Goal: Task Accomplishment & Management: Manage account settings

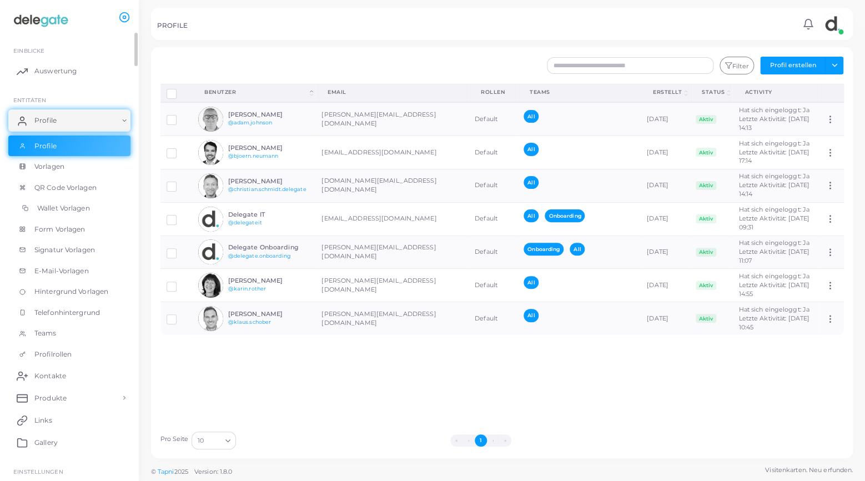
click at [85, 204] on span "Wallet Vorlagen" at bounding box center [63, 208] width 53 height 10
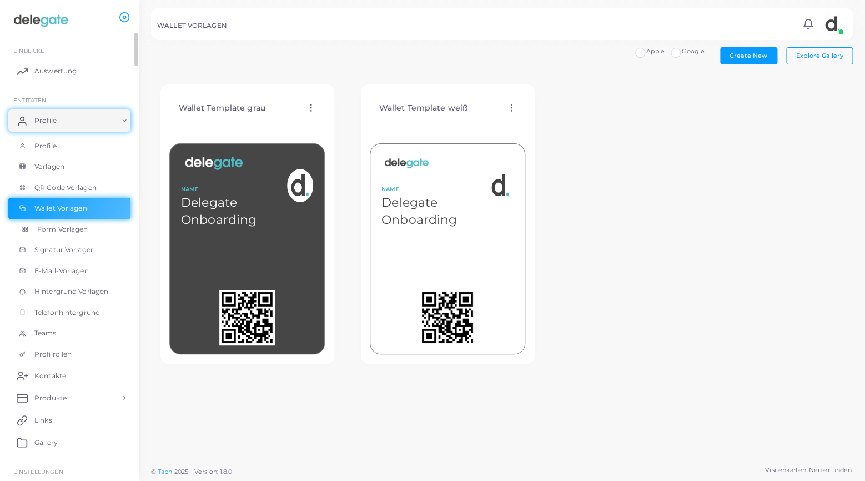
click at [66, 232] on span "Form Vorlagen" at bounding box center [62, 229] width 51 height 10
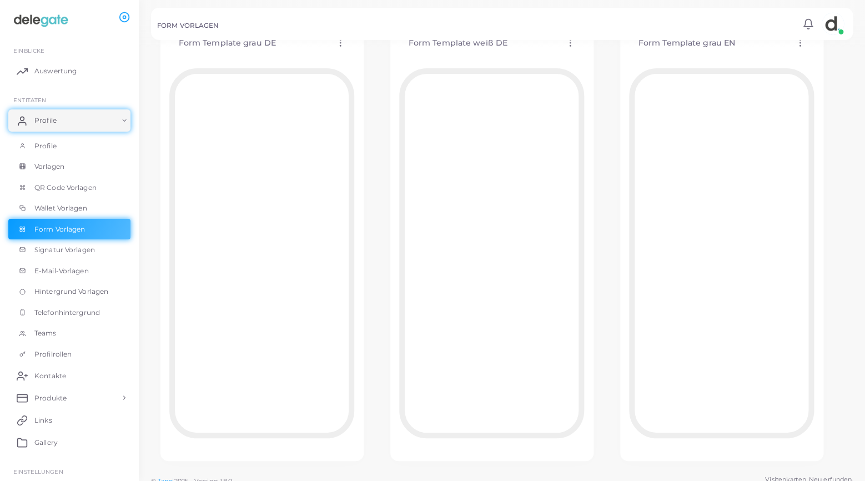
scroll to position [74, 0]
click at [70, 293] on span "Hintergrund Vorlagen" at bounding box center [74, 291] width 74 height 10
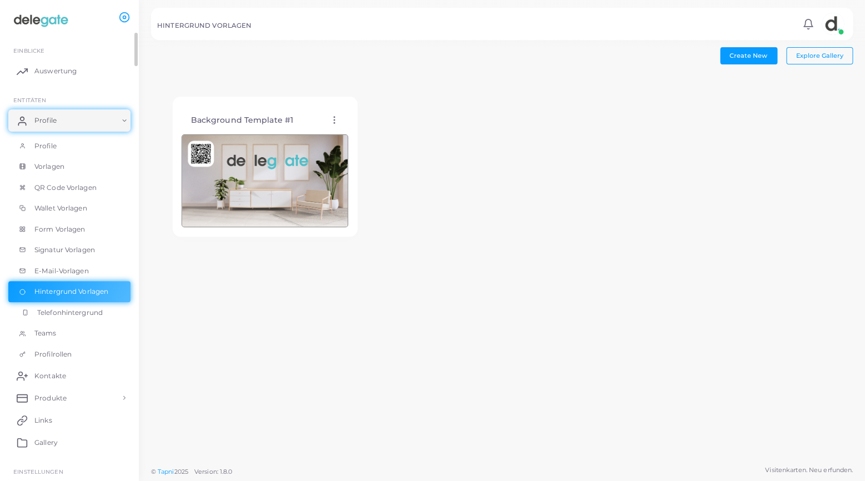
click at [72, 309] on span "Telefonhintergrund" at bounding box center [70, 313] width 66 height 10
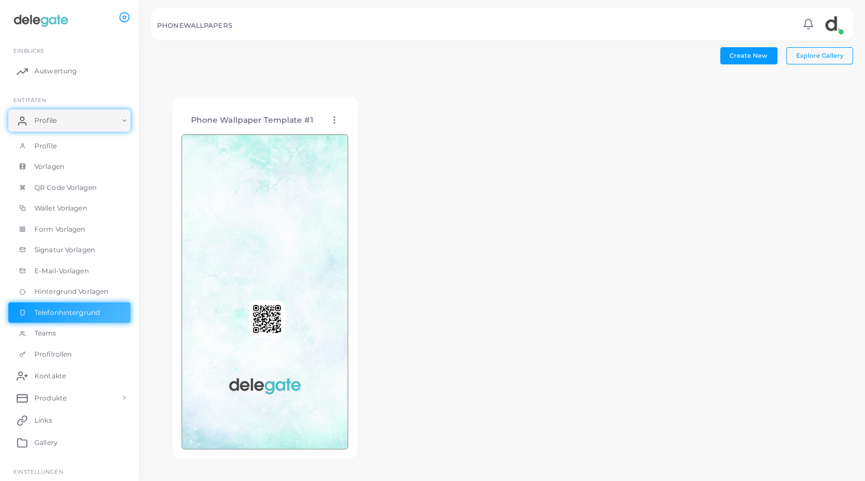
scroll to position [19, 0]
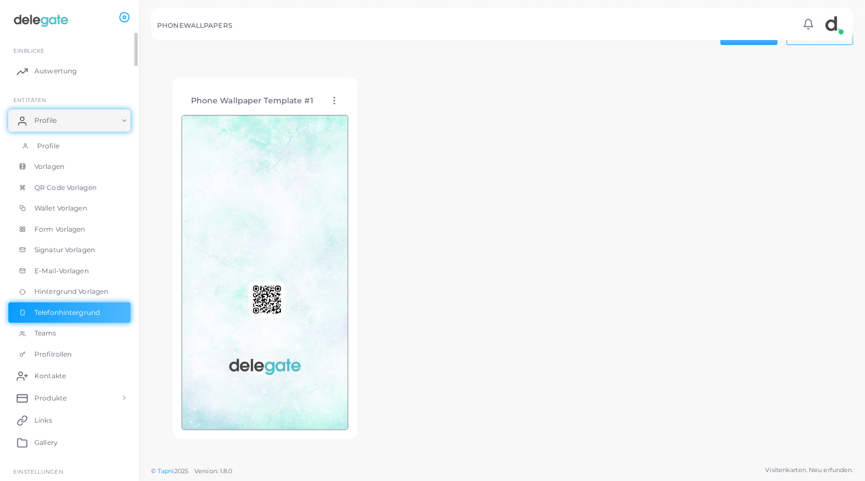
click at [61, 147] on link "Profile" at bounding box center [69, 145] width 122 height 21
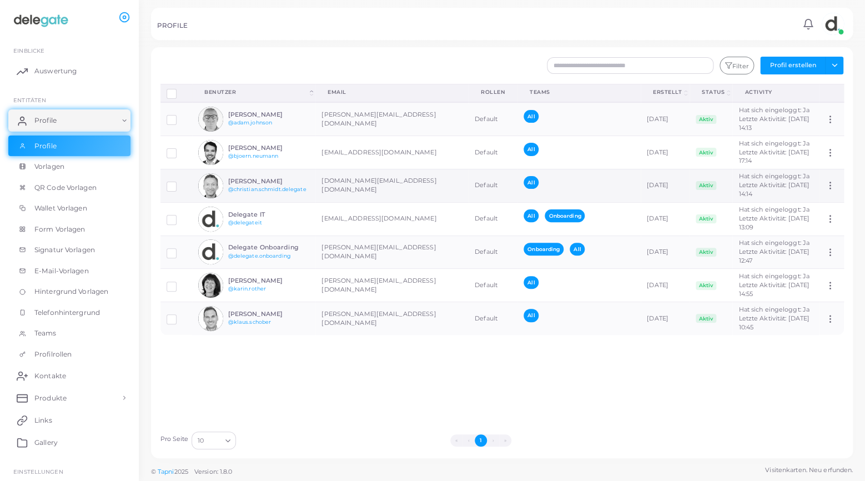
click at [261, 179] on h6 "[PERSON_NAME]" at bounding box center [269, 181] width 82 height 7
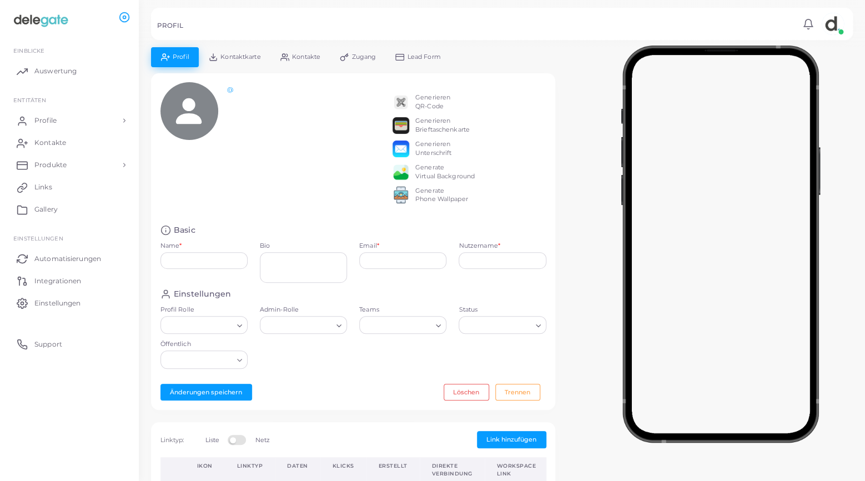
type input "**********"
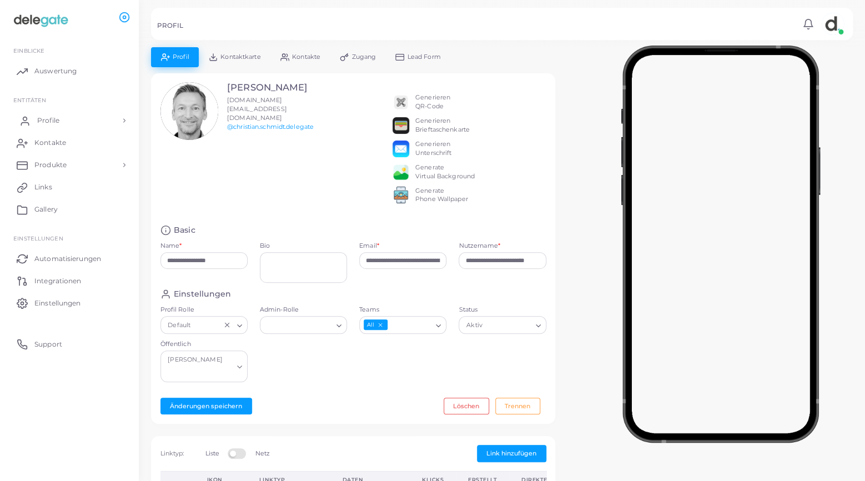
click at [48, 121] on span "Profile" at bounding box center [48, 120] width 22 height 10
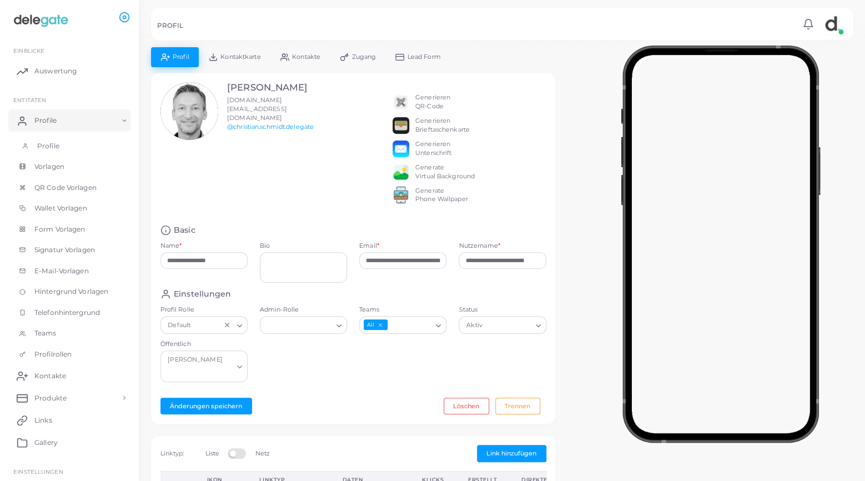
click at [47, 139] on link "Profile" at bounding box center [69, 145] width 122 height 21
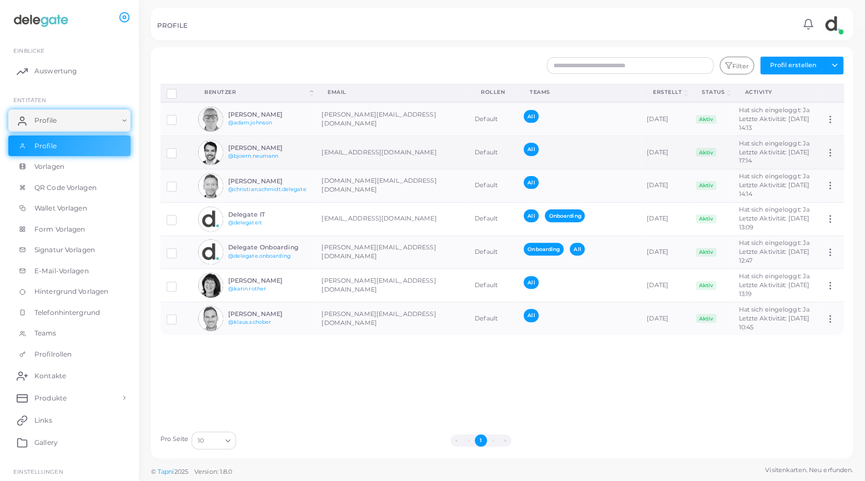
click at [256, 145] on h6 "[PERSON_NAME]" at bounding box center [269, 147] width 82 height 7
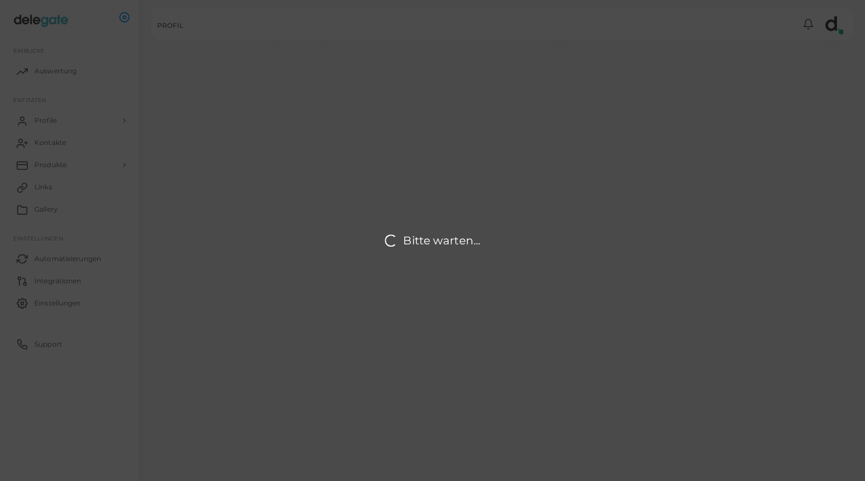
type input "**********"
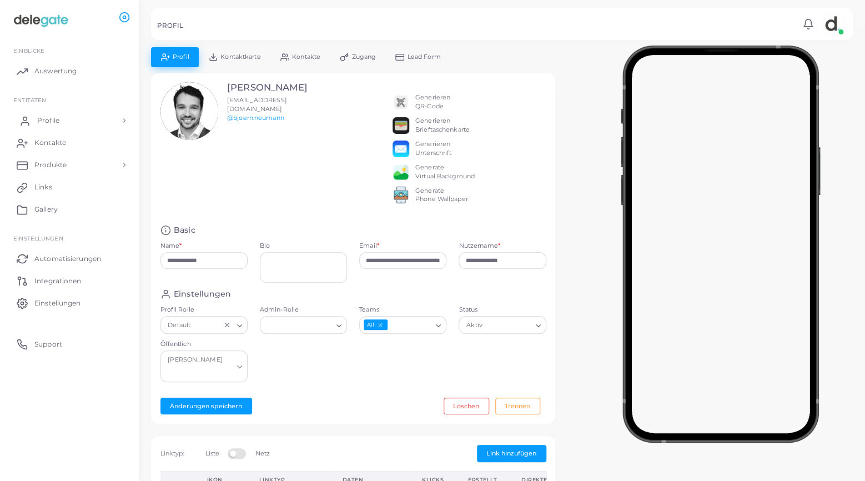
click at [51, 122] on span "Profile" at bounding box center [48, 120] width 22 height 10
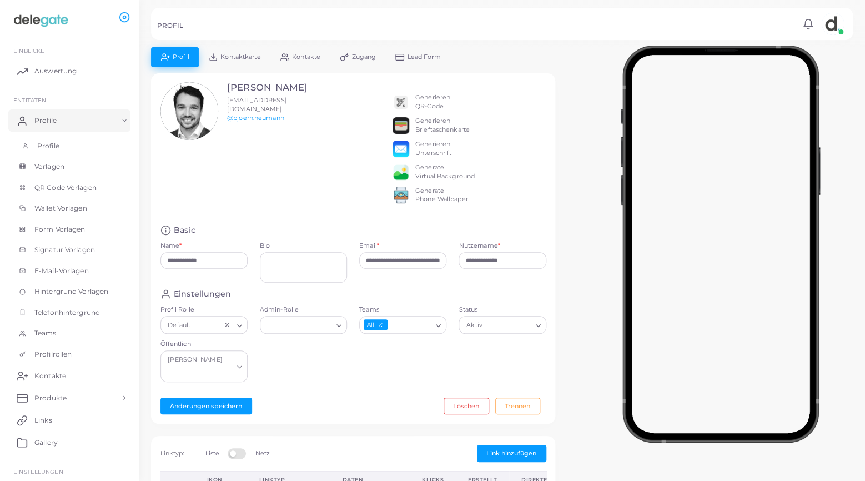
click at [53, 146] on span "Profile" at bounding box center [48, 146] width 22 height 10
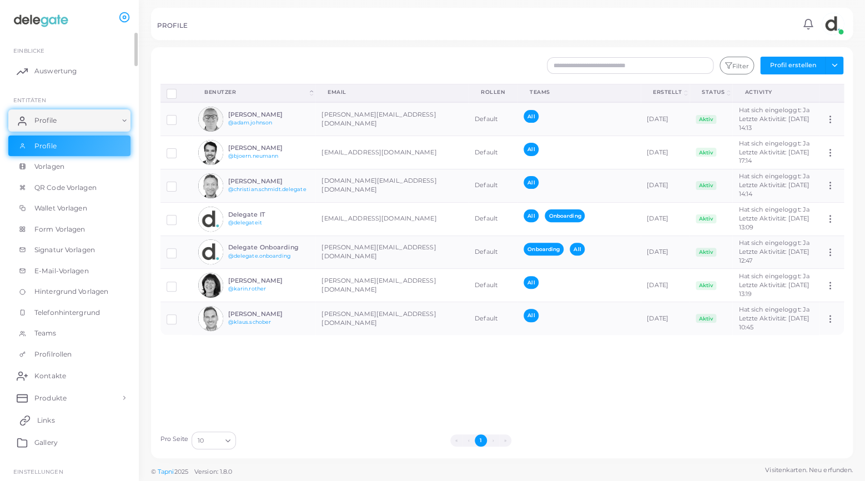
click at [52, 426] on link "Links" at bounding box center [69, 420] width 122 height 22
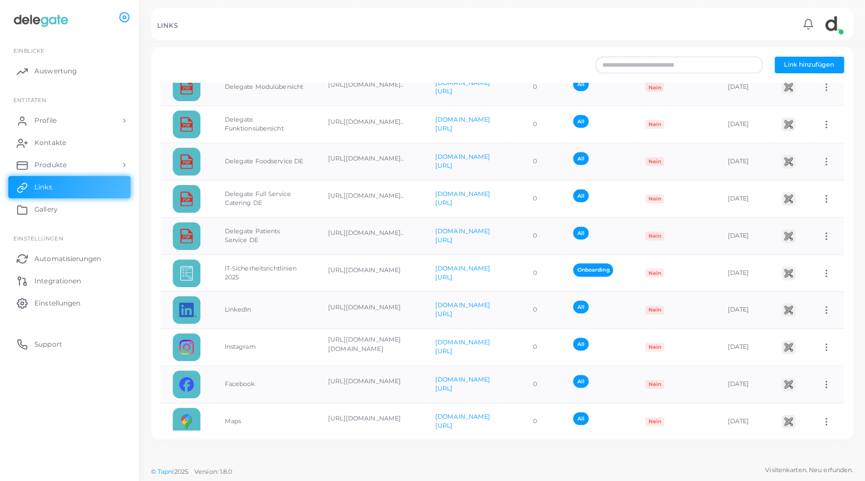
scroll to position [322, 0]
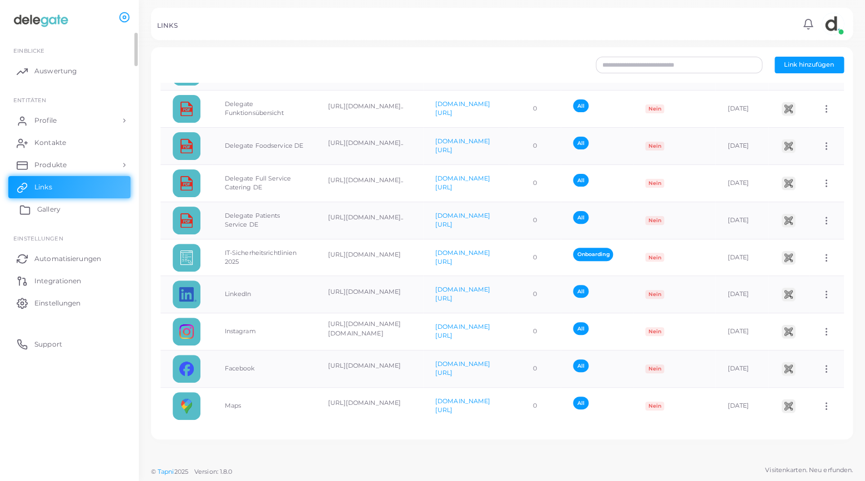
click at [35, 208] on link "Gallery" at bounding box center [69, 209] width 122 height 22
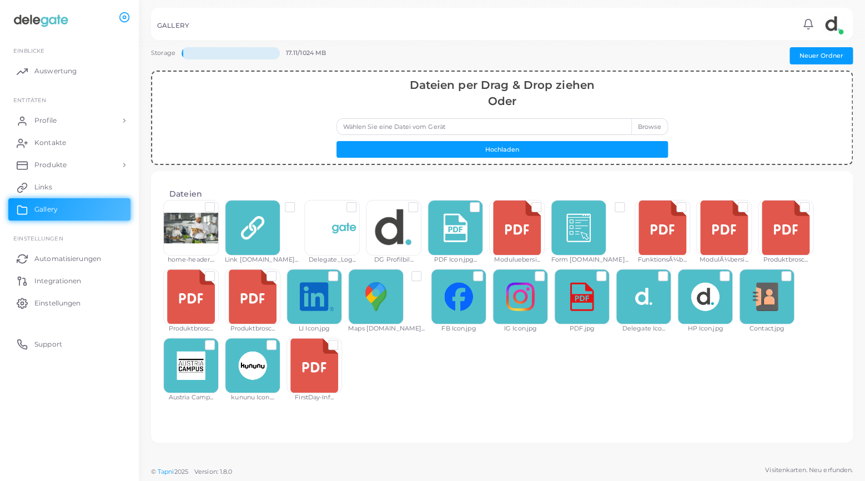
click at [483, 203] on label at bounding box center [483, 203] width 0 height 0
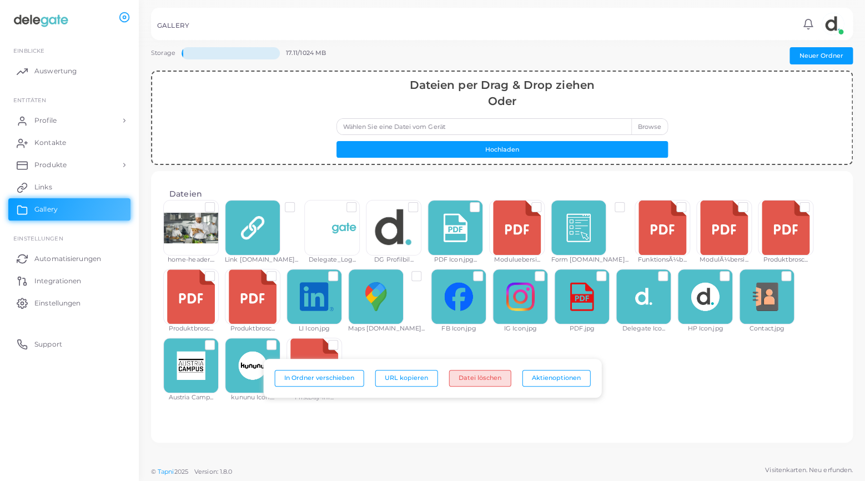
click at [493, 383] on button "Datei löschen" at bounding box center [480, 378] width 62 height 17
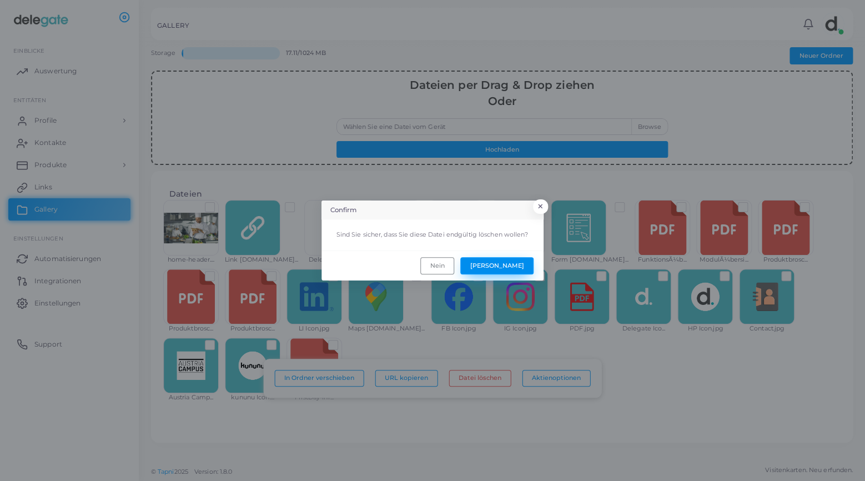
click at [521, 266] on button "[PERSON_NAME]" at bounding box center [496, 265] width 73 height 17
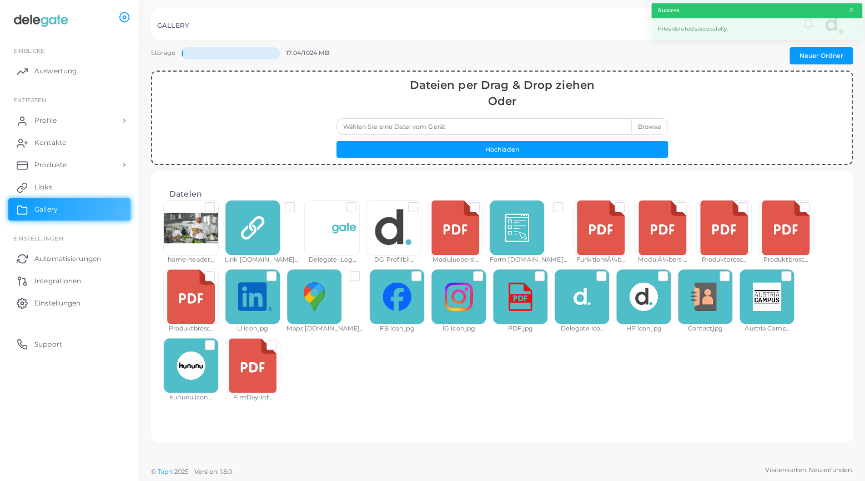
click at [495, 374] on div "home-header.... Link Icon.jp... Delegate_Log... DG Profilbil... Moduluebersi...…" at bounding box center [501, 305] width 677 height 206
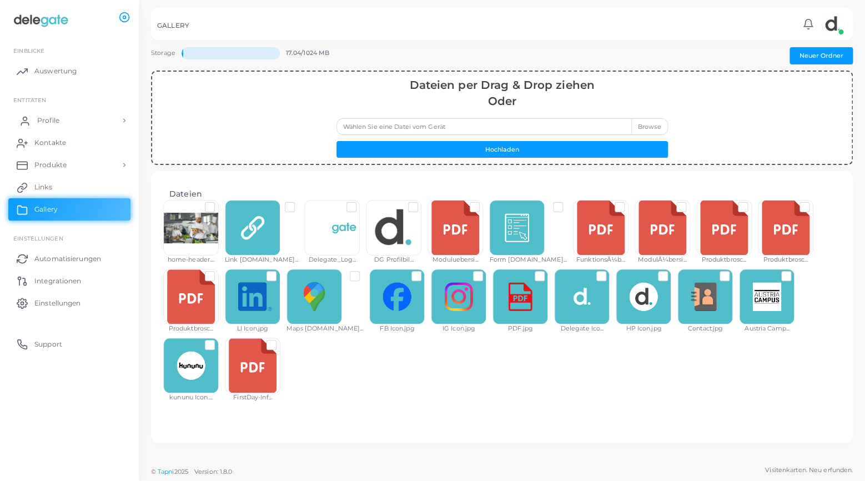
click at [64, 122] on link "Profile" at bounding box center [69, 120] width 122 height 22
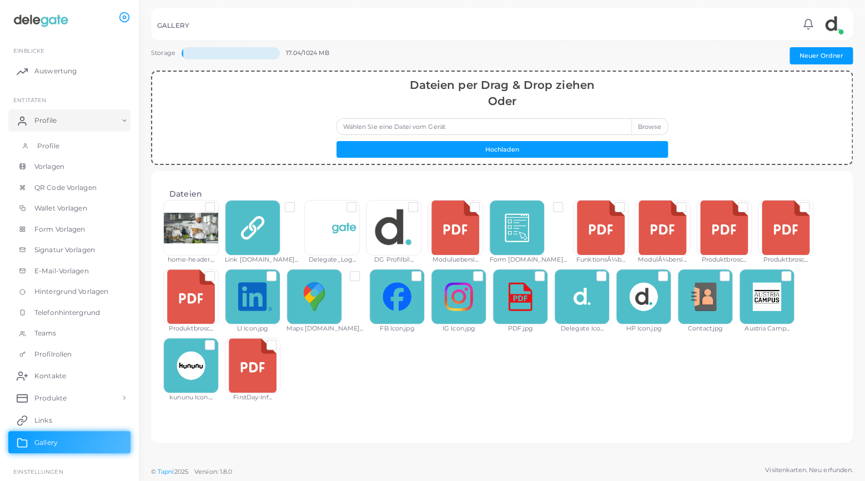
click at [47, 142] on span "Profile" at bounding box center [48, 146] width 22 height 10
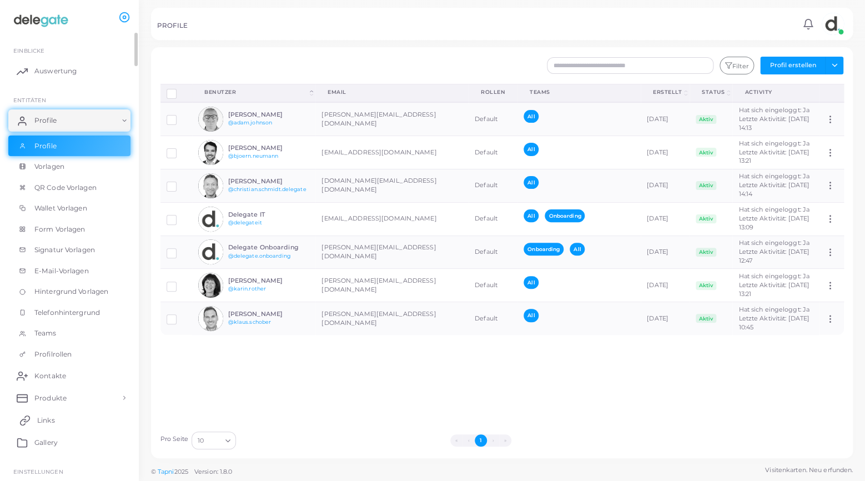
click at [41, 422] on span "Links" at bounding box center [46, 420] width 18 height 10
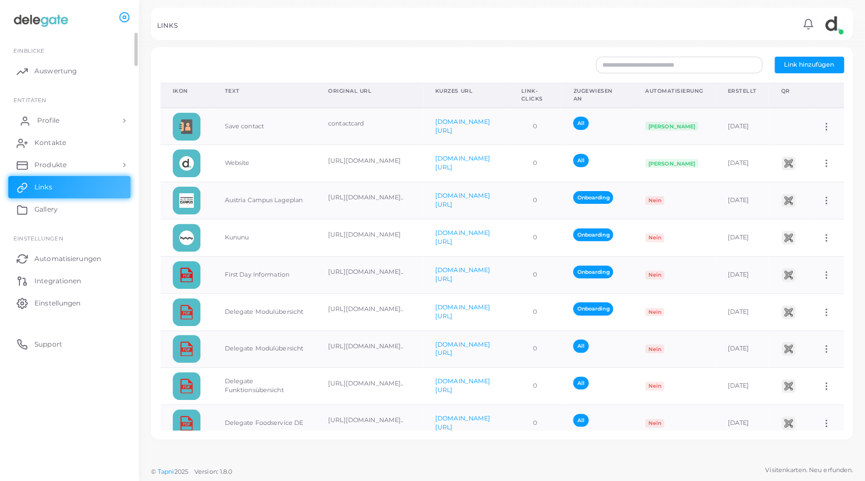
click at [51, 120] on span "Profile" at bounding box center [48, 120] width 22 height 10
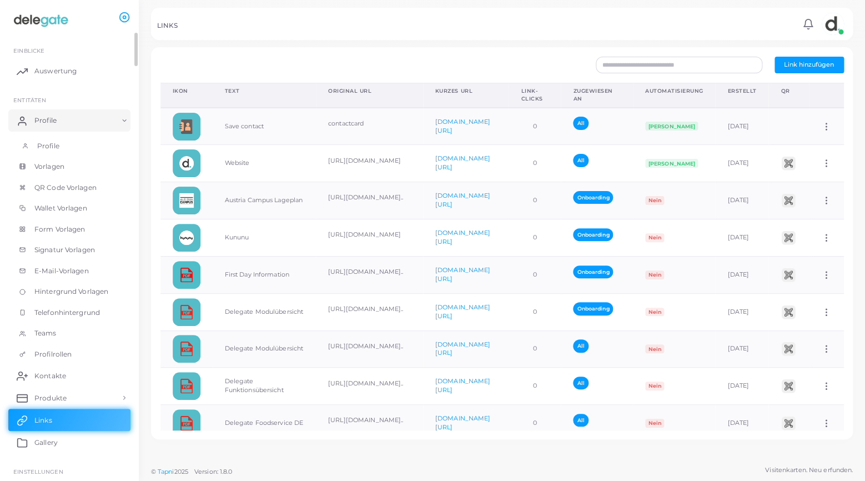
click at [49, 140] on link "Profile" at bounding box center [69, 145] width 122 height 21
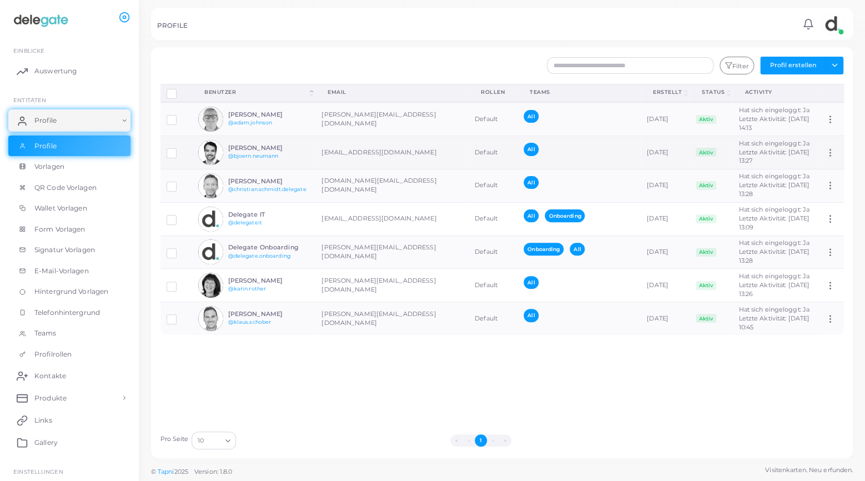
click at [263, 145] on h6 "[PERSON_NAME]" at bounding box center [269, 147] width 82 height 7
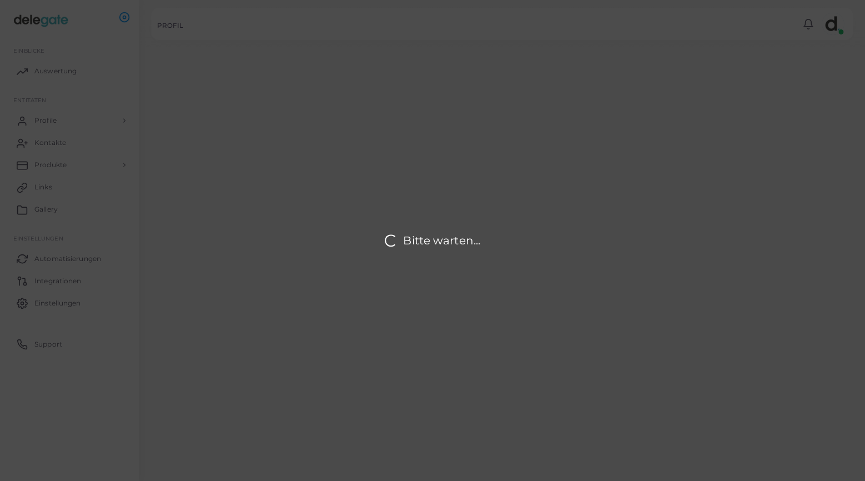
type input "**********"
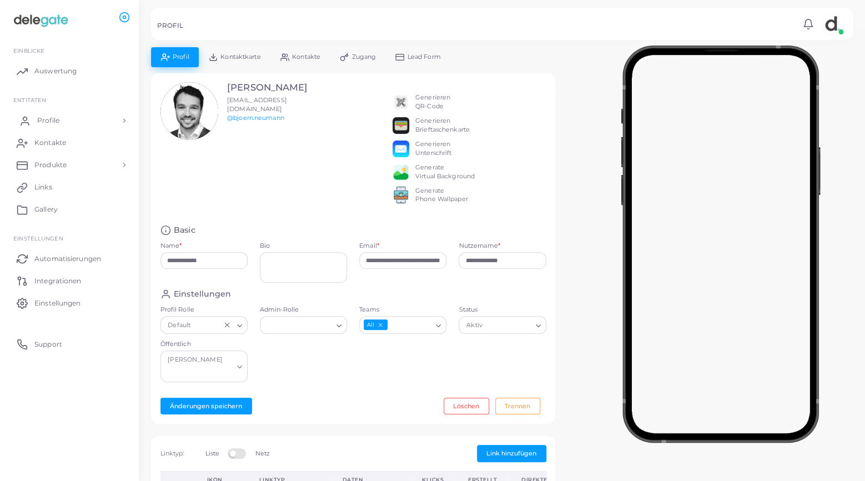
click at [54, 121] on span "Profile" at bounding box center [48, 120] width 22 height 10
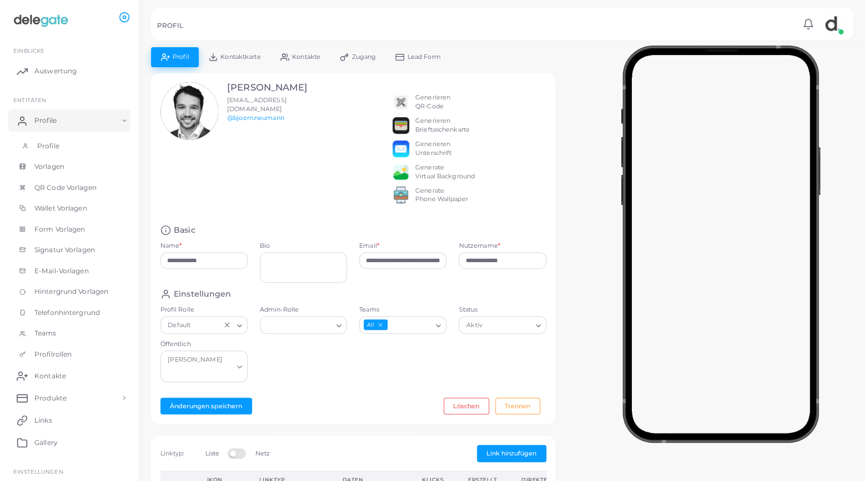
click at [53, 143] on span "Profile" at bounding box center [48, 146] width 22 height 10
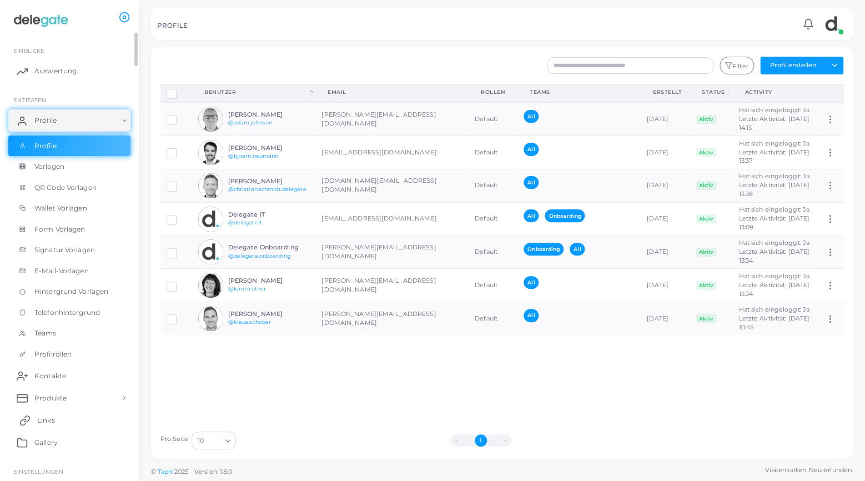
click at [49, 420] on span "Links" at bounding box center [46, 420] width 18 height 10
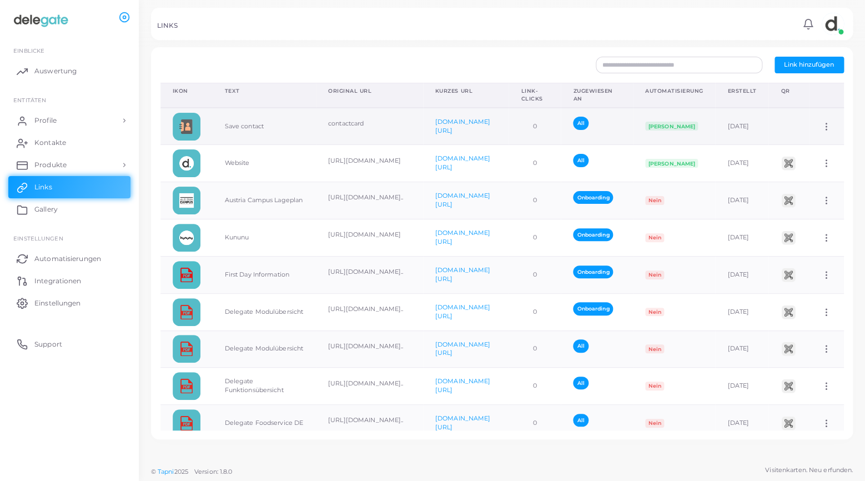
click at [253, 125] on td "Save contact" at bounding box center [264, 126] width 103 height 37
click at [823, 128] on icon at bounding box center [826, 127] width 10 height 10
click at [812, 154] on span "Link bearbeiten" at bounding box center [799, 157] width 48 height 9
type input "**********"
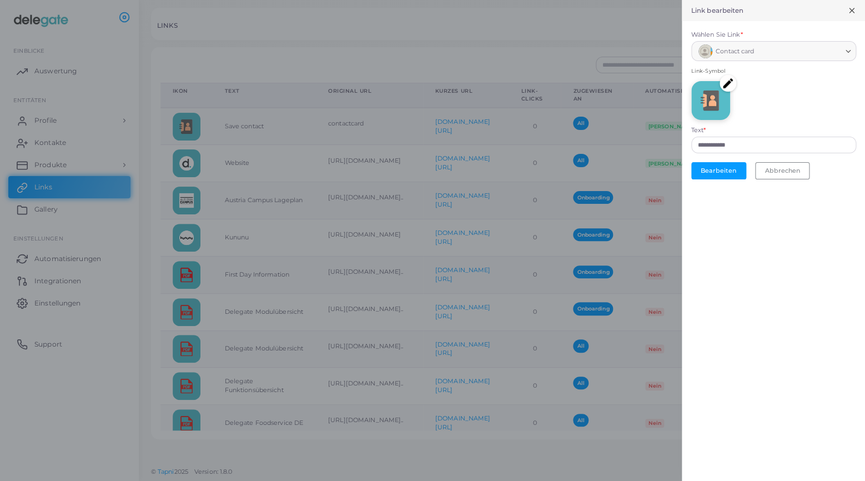
click at [854, 8] on line at bounding box center [851, 10] width 4 height 4
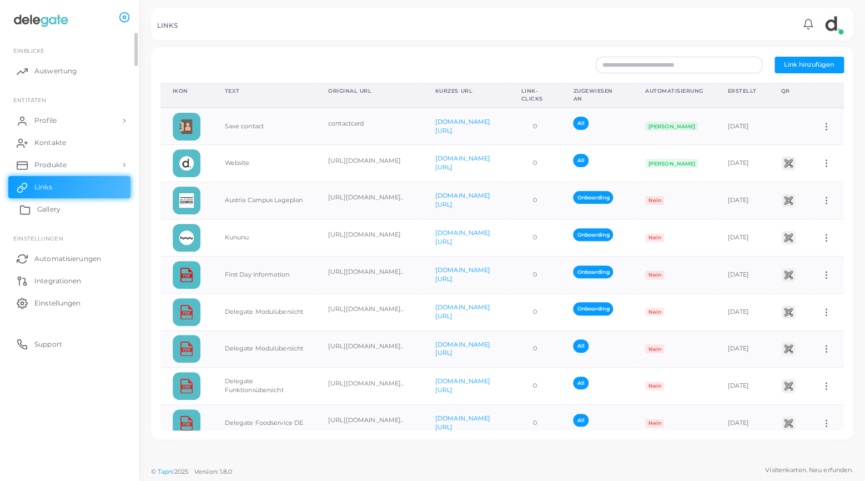
click at [45, 213] on span "Gallery" at bounding box center [48, 209] width 23 height 10
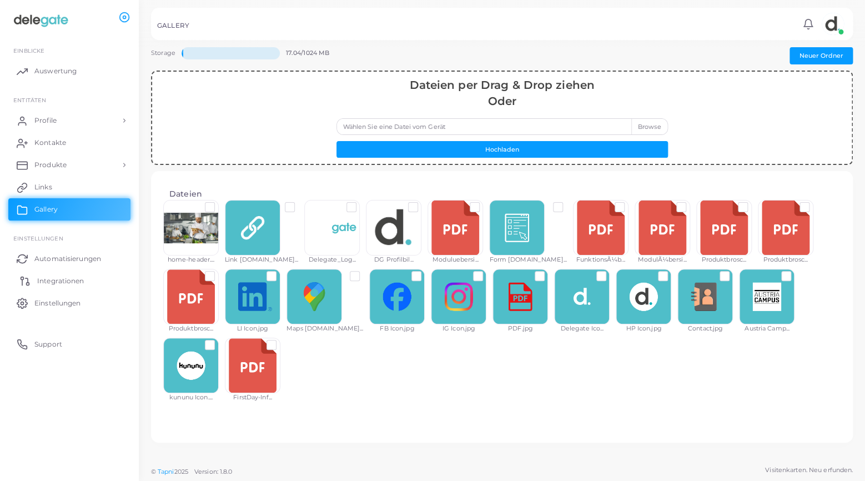
click at [56, 280] on span "Integrationen" at bounding box center [60, 281] width 47 height 10
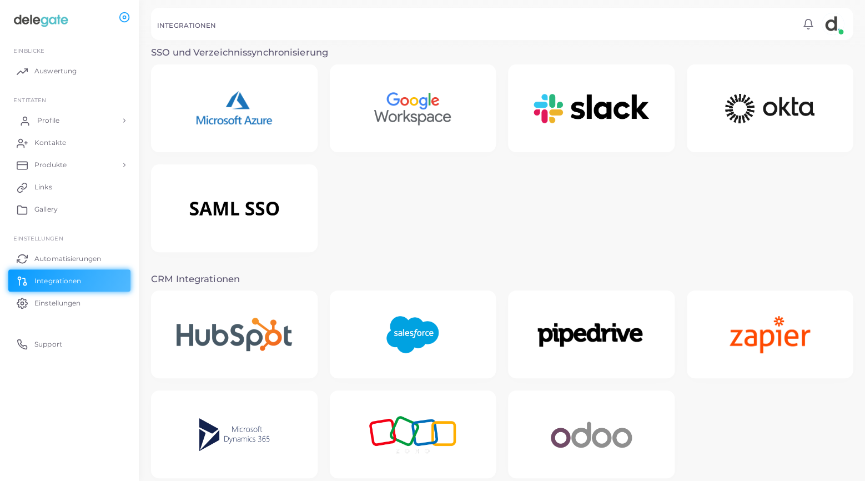
click at [44, 122] on span "Profile" at bounding box center [48, 120] width 22 height 10
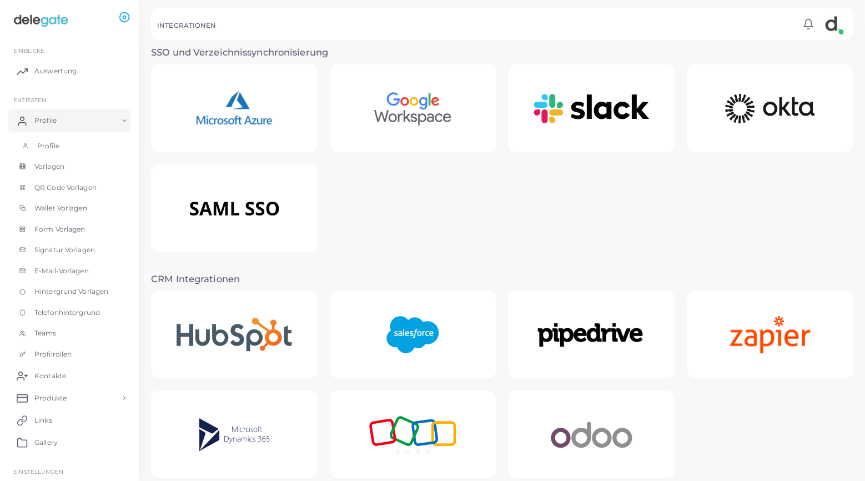
click at [44, 145] on span "Profile" at bounding box center [48, 146] width 22 height 10
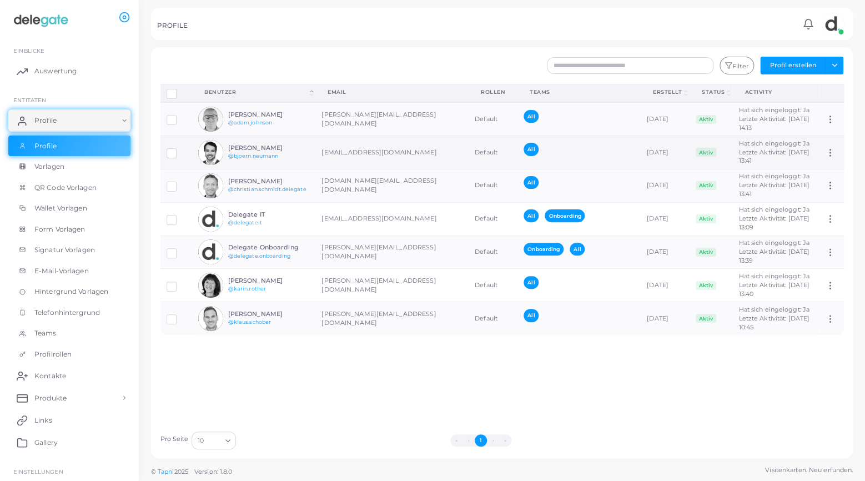
click at [830, 151] on icon at bounding box center [830, 153] width 10 height 10
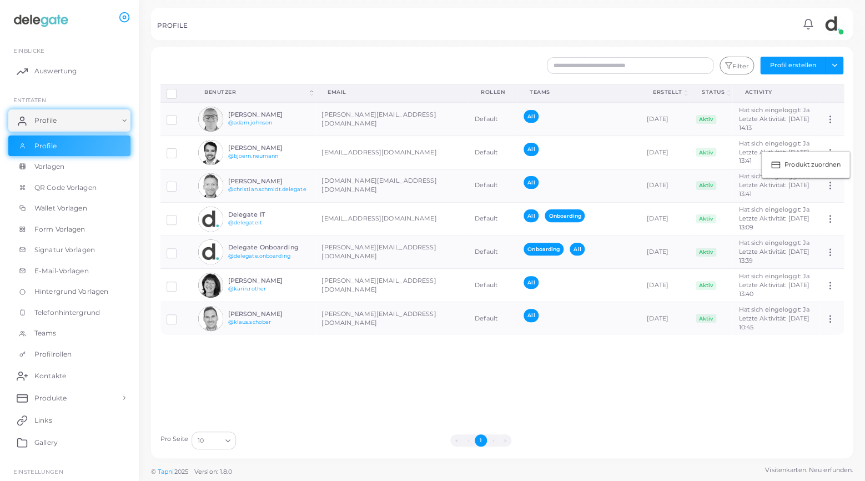
click at [269, 356] on div "Profile trennen Profil löschen Auswahl anzeigen Download QRs Benutzer (Click to…" at bounding box center [502, 254] width 696 height 341
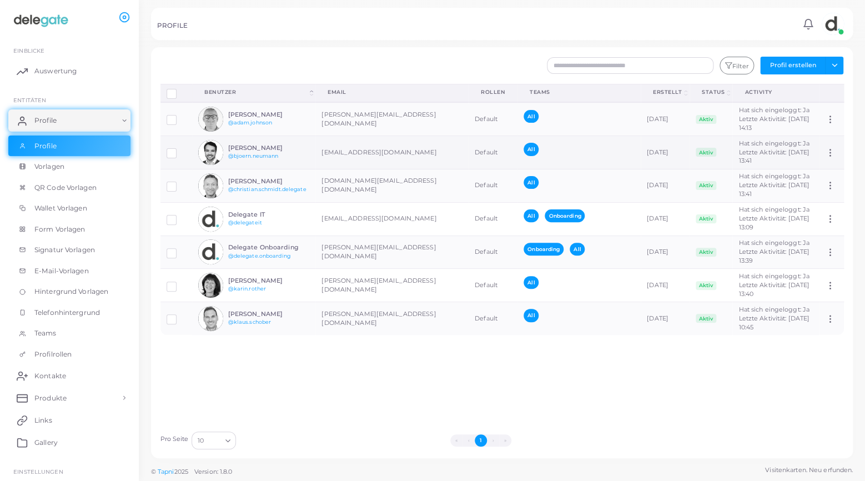
click at [216, 152] on img at bounding box center [210, 152] width 25 height 25
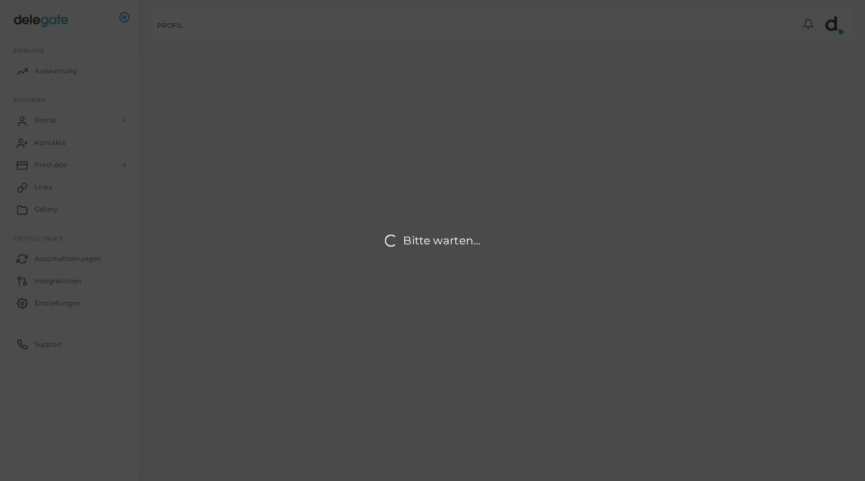
type input "**********"
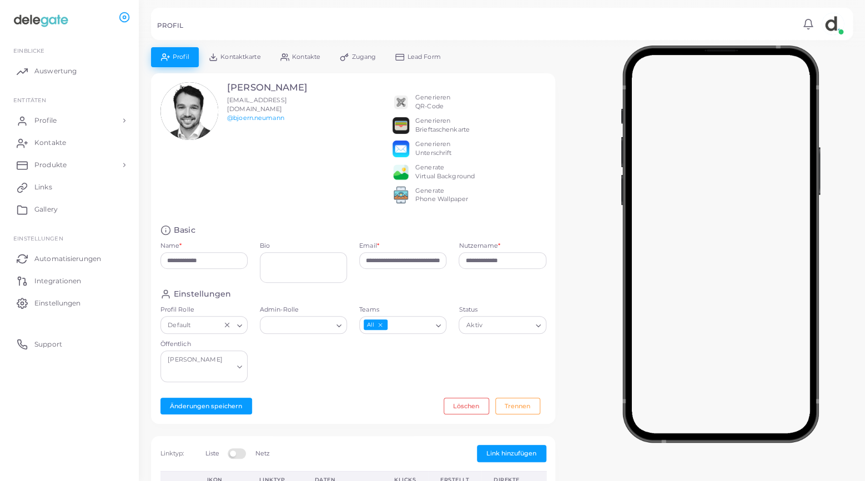
click at [414, 58] on span "Lead Form" at bounding box center [423, 57] width 33 height 6
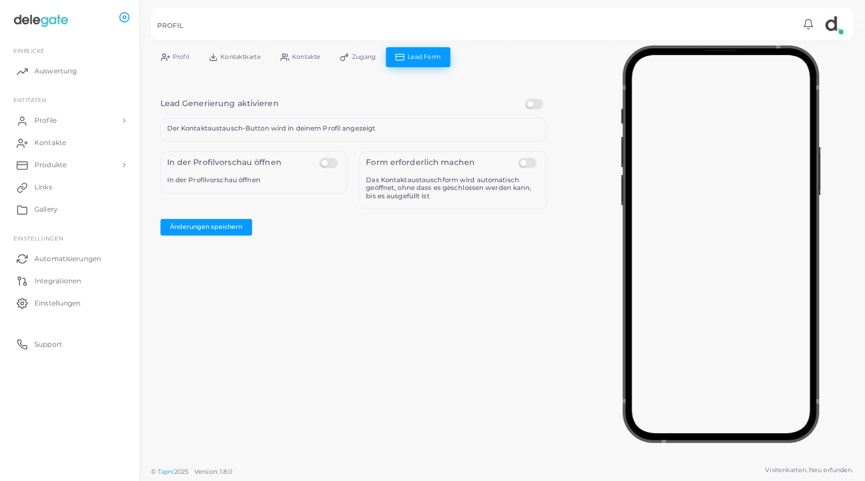
click at [334, 158] on label at bounding box center [330, 158] width 22 height 0
click at [355, 63] on link "Zugang" at bounding box center [358, 56] width 56 height 19
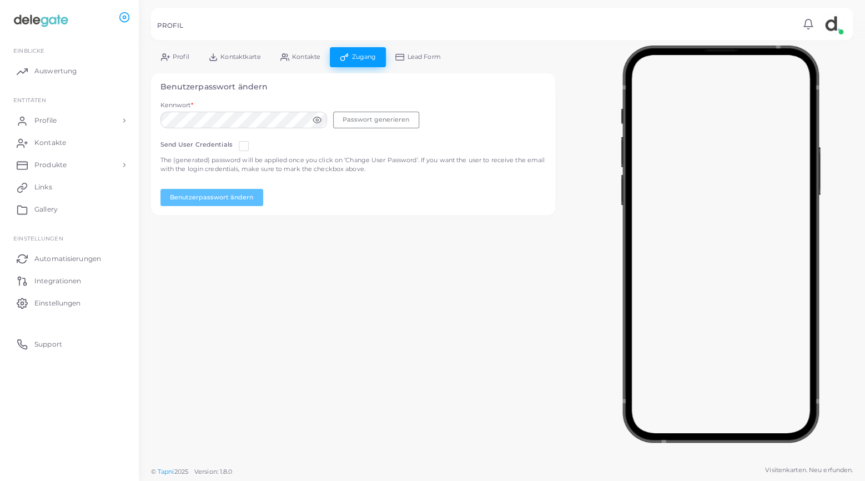
click at [296, 56] on span "Kontakte" at bounding box center [306, 57] width 28 height 6
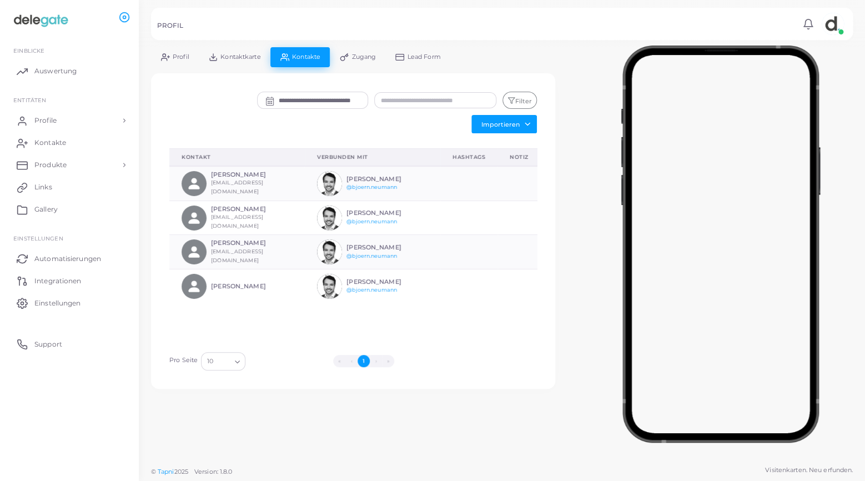
click at [237, 58] on span "Kontaktkarte" at bounding box center [240, 57] width 40 height 6
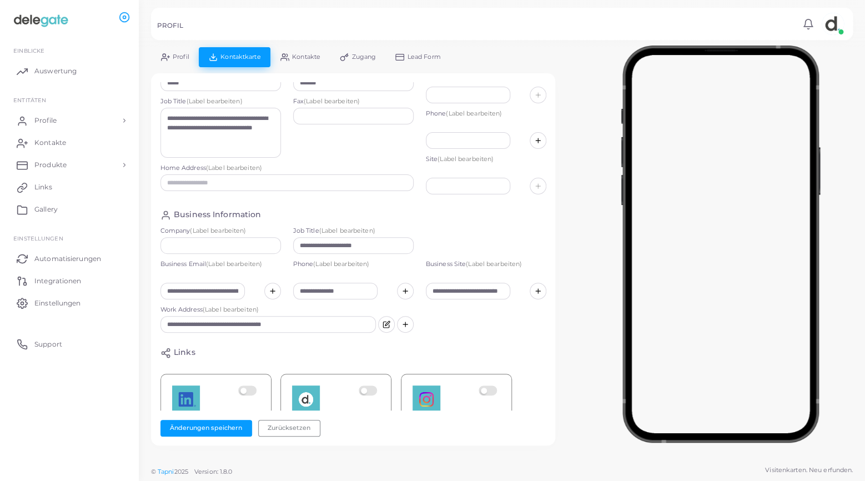
scroll to position [34, 0]
click at [176, 59] on span "Profil" at bounding box center [181, 57] width 17 height 6
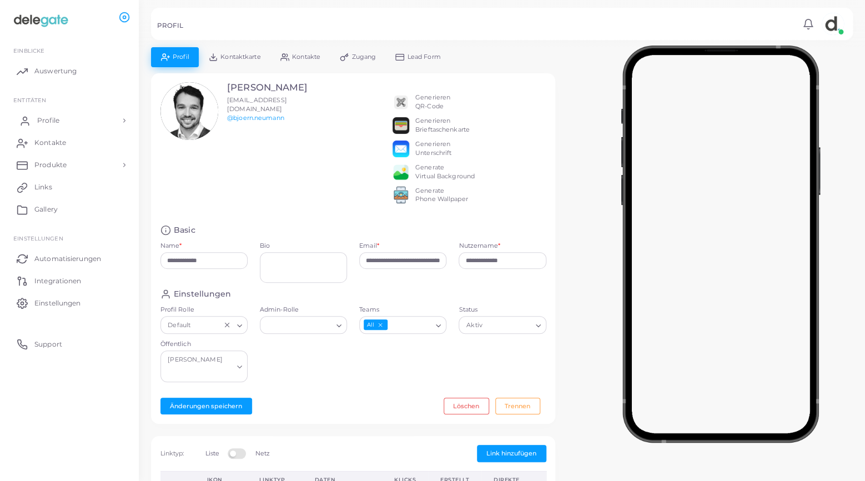
click at [43, 127] on link "Profile" at bounding box center [69, 120] width 122 height 22
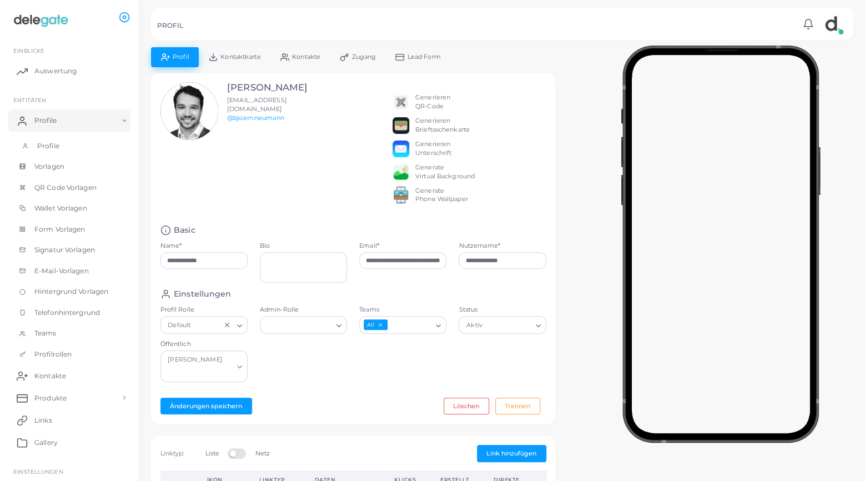
click at [52, 143] on span "Profile" at bounding box center [48, 146] width 22 height 10
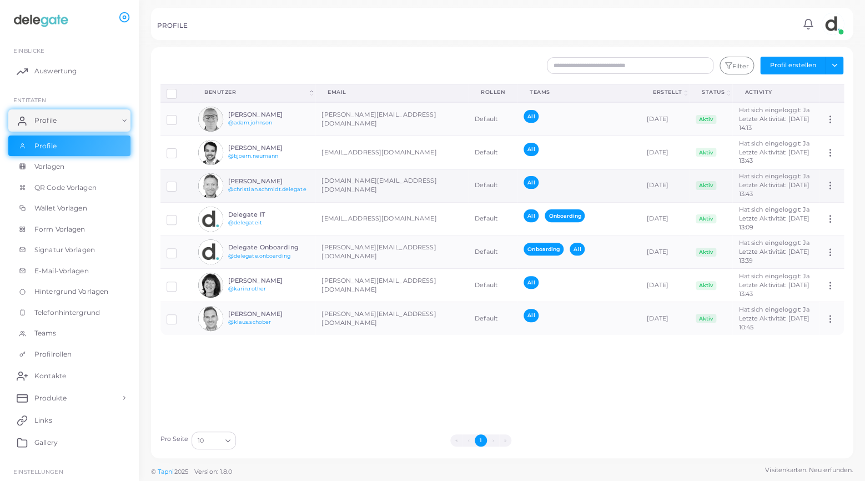
click at [214, 184] on img at bounding box center [210, 185] width 25 height 25
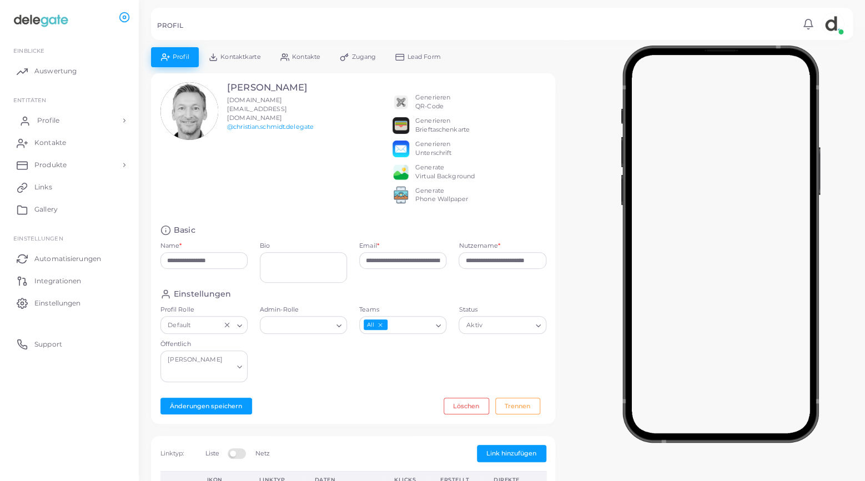
click at [54, 124] on span "Profile" at bounding box center [48, 120] width 22 height 10
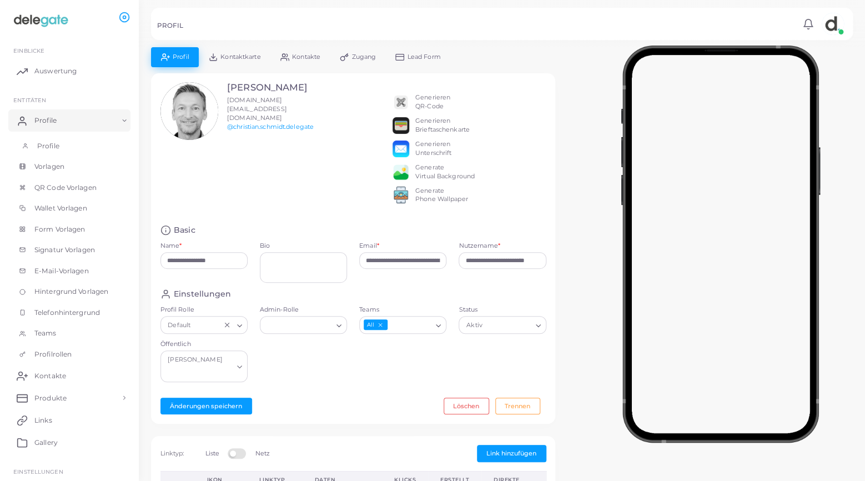
click at [54, 149] on span "Profile" at bounding box center [48, 146] width 22 height 10
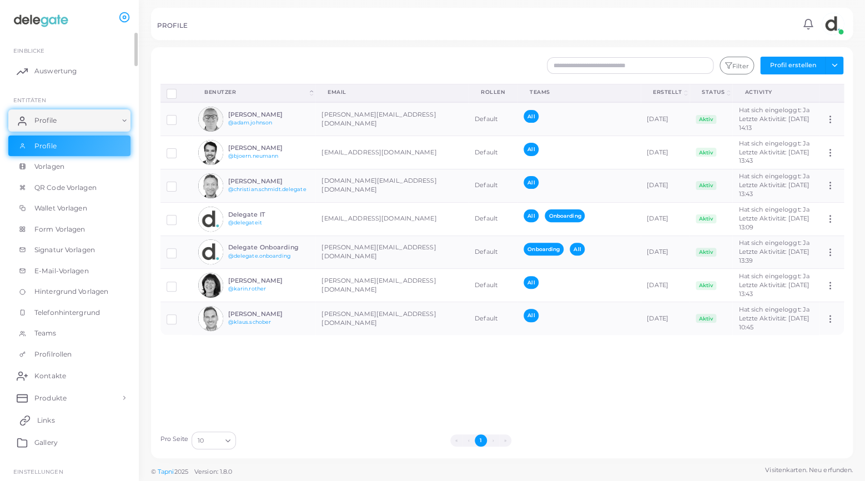
click at [58, 422] on link "Links" at bounding box center [69, 420] width 122 height 22
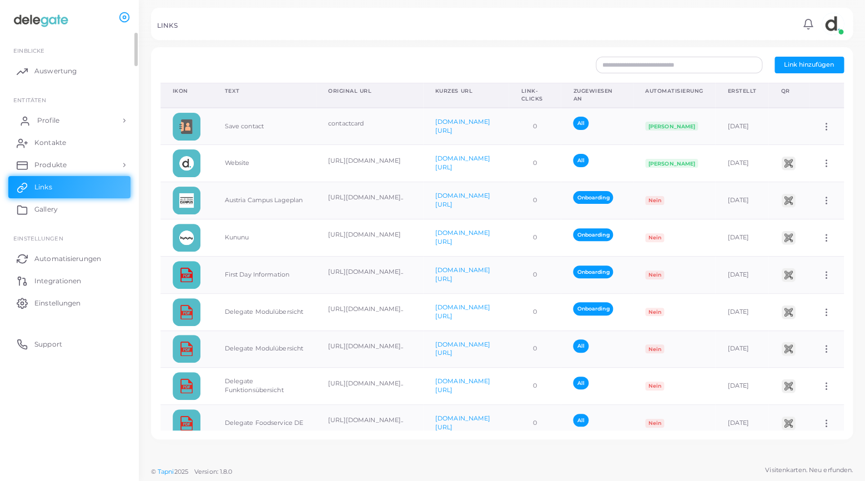
click at [46, 122] on span "Profile" at bounding box center [48, 120] width 22 height 10
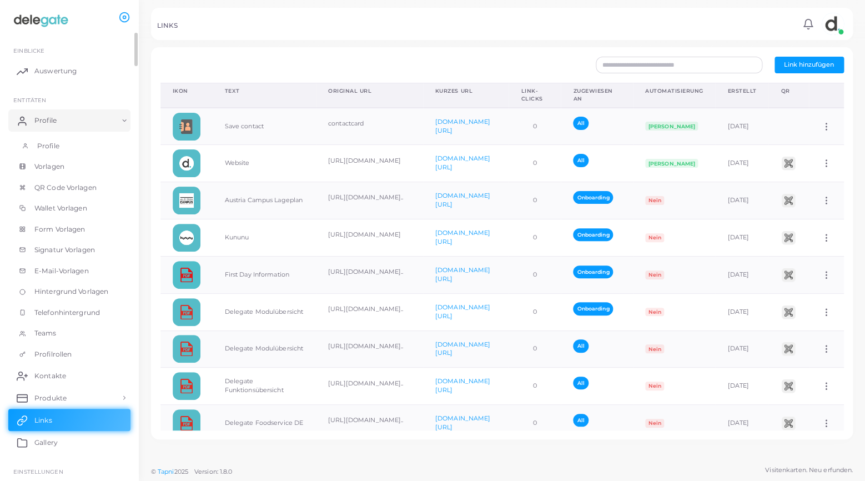
click at [50, 147] on span "Profile" at bounding box center [48, 146] width 22 height 10
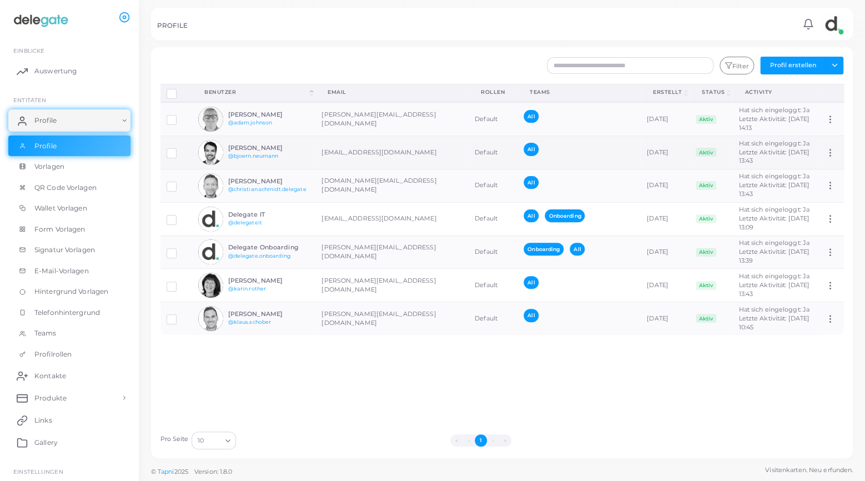
click at [213, 159] on img at bounding box center [210, 152] width 25 height 25
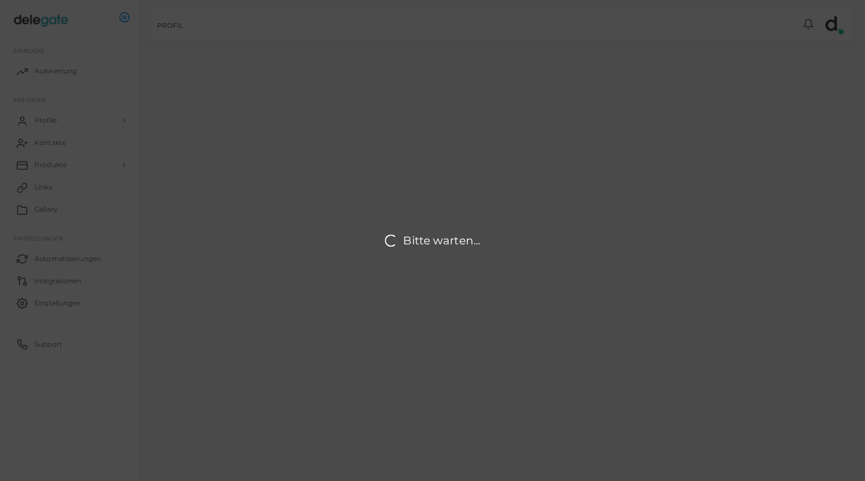
type input "**********"
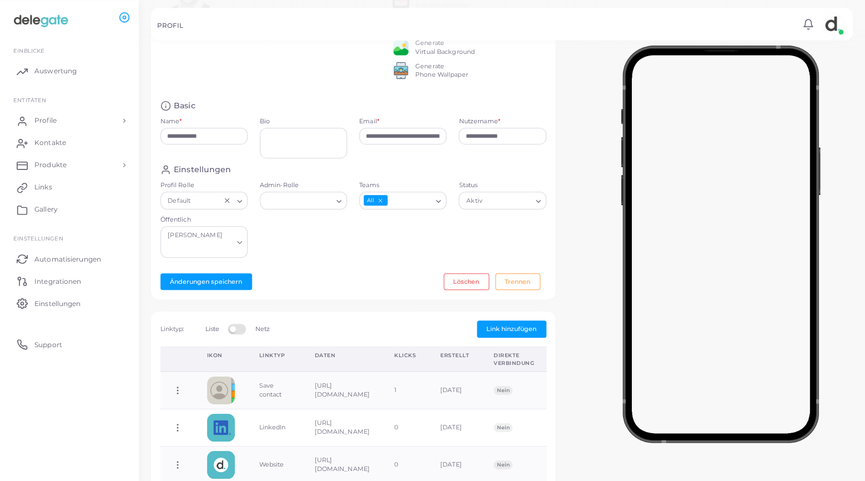
scroll to position [142, 0]
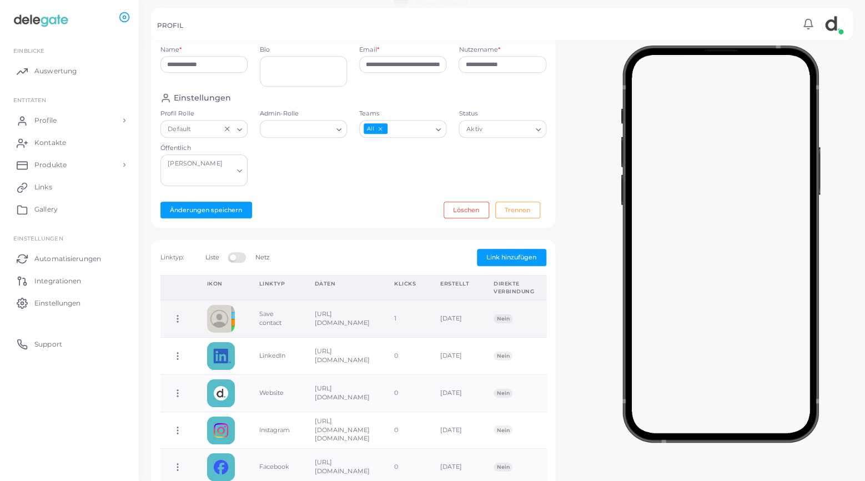
click at [175, 315] on icon at bounding box center [178, 319] width 10 height 10
click at [231, 344] on span "Link bearbeiten" at bounding box center [222, 343] width 48 height 9
type input "**********"
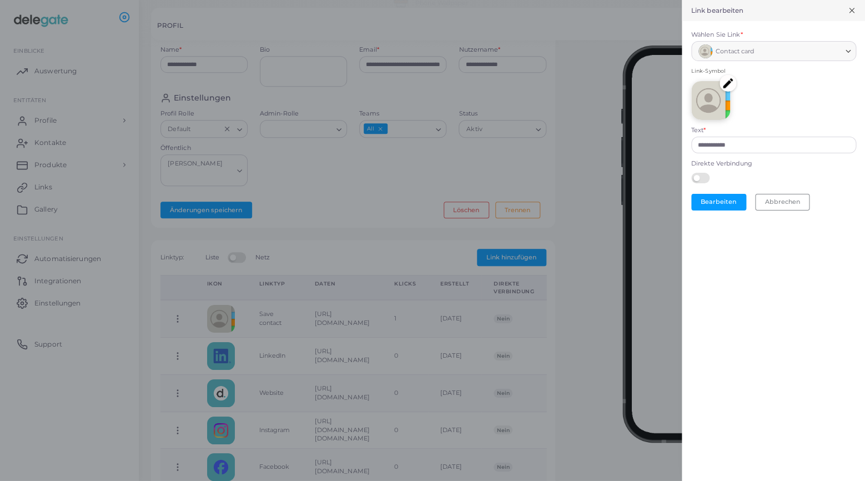
click at [725, 84] on img at bounding box center [727, 83] width 17 height 17
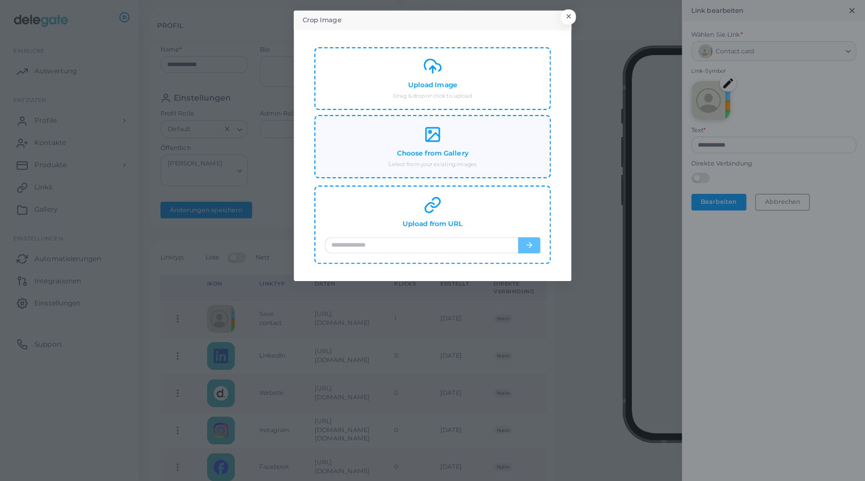
click at [433, 139] on icon at bounding box center [433, 134] width 18 height 18
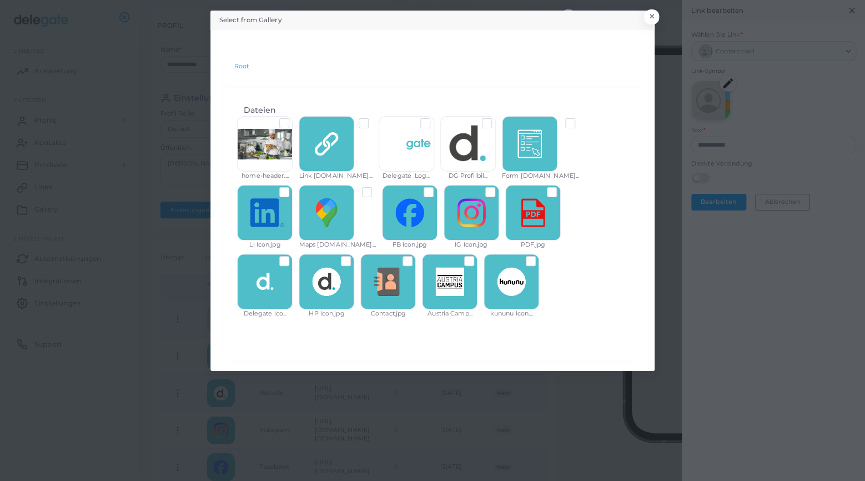
click at [416, 256] on label at bounding box center [416, 256] width 0 height 0
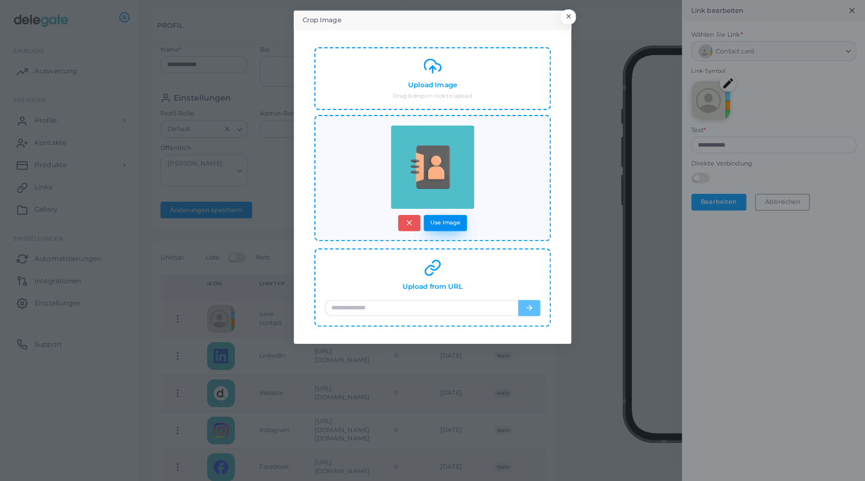
click at [449, 220] on button "Use Image" at bounding box center [445, 223] width 43 height 16
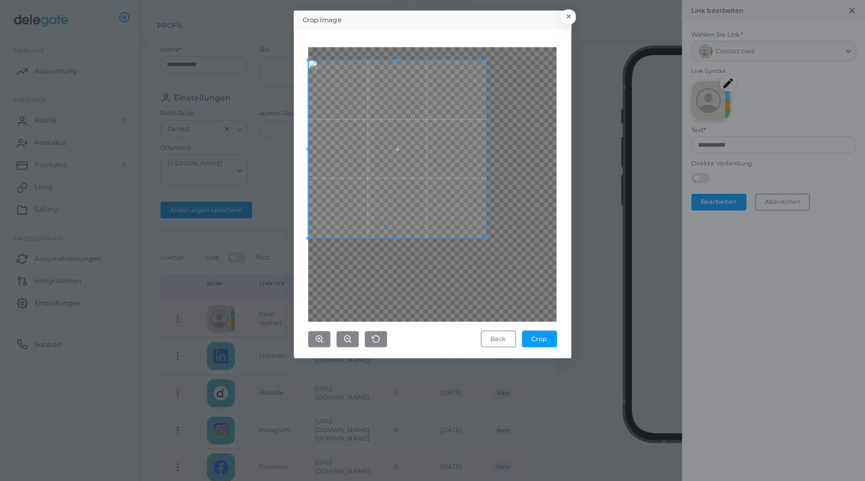
click at [357, 115] on span at bounding box center [397, 149] width 178 height 178
click at [442, 177] on span at bounding box center [397, 150] width 178 height 178
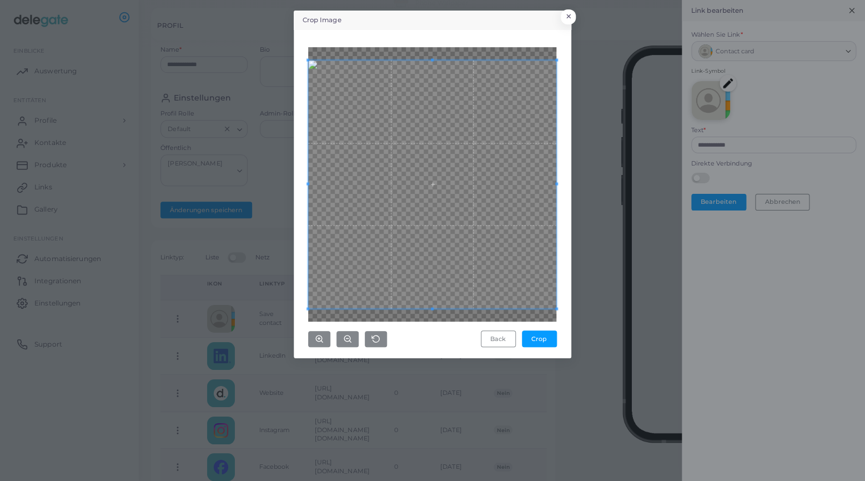
click at [586, 326] on div "Crop Image × Back Crop" at bounding box center [432, 240] width 865 height 481
click at [548, 335] on button "Crop" at bounding box center [539, 338] width 35 height 17
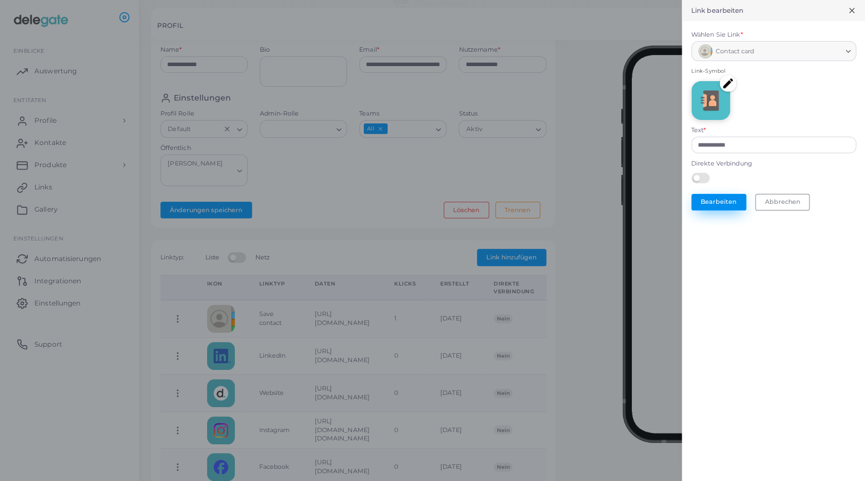
click at [719, 202] on button "Bearbeiten" at bounding box center [718, 202] width 55 height 17
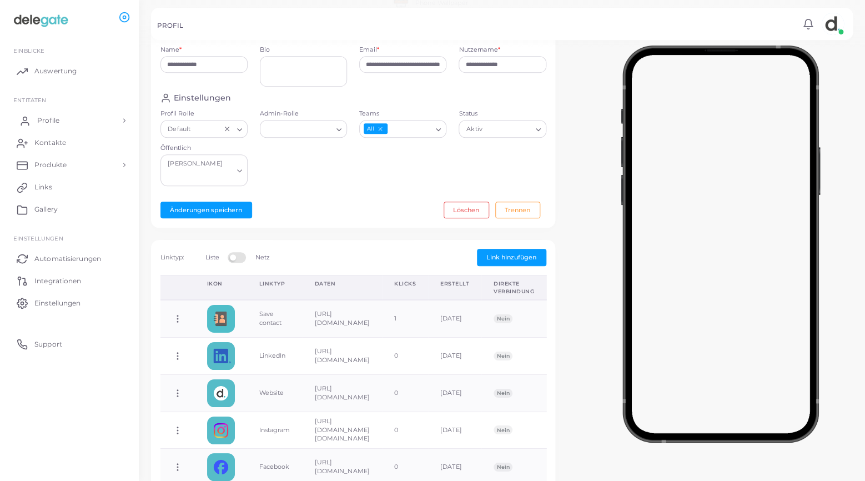
click at [51, 121] on span "Profile" at bounding box center [48, 120] width 22 height 10
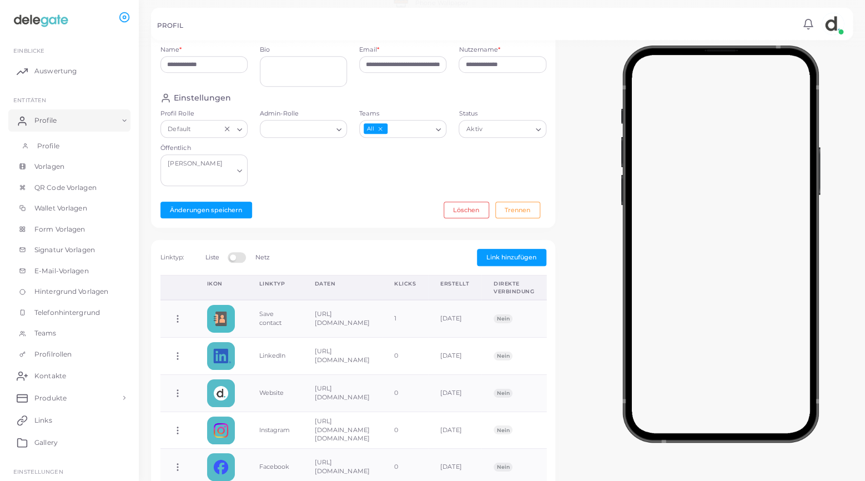
click at [51, 144] on span "Profile" at bounding box center [48, 146] width 22 height 10
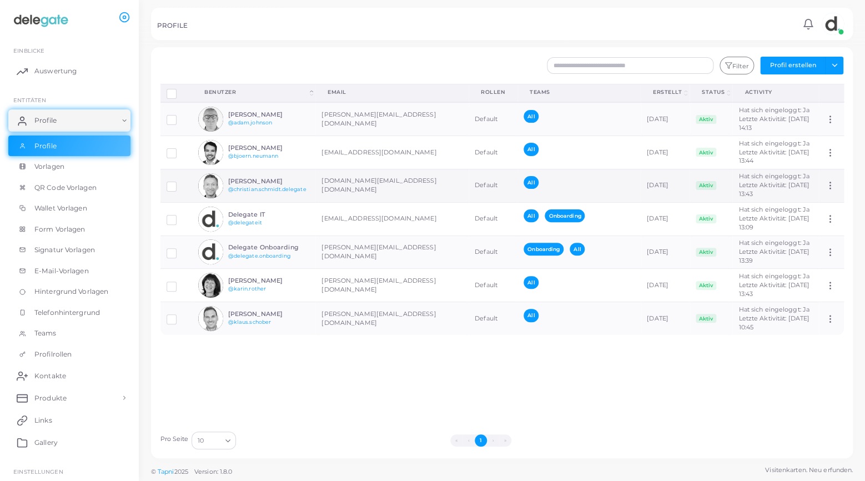
click at [209, 185] on img at bounding box center [210, 185] width 25 height 25
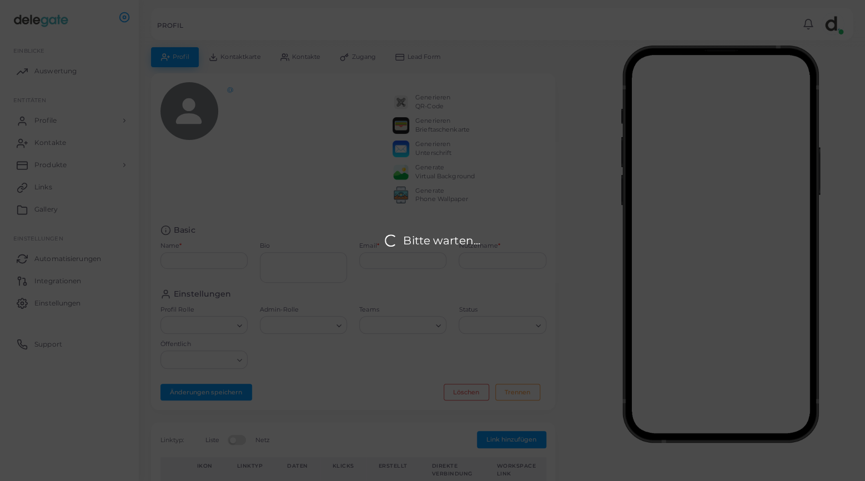
type input "**********"
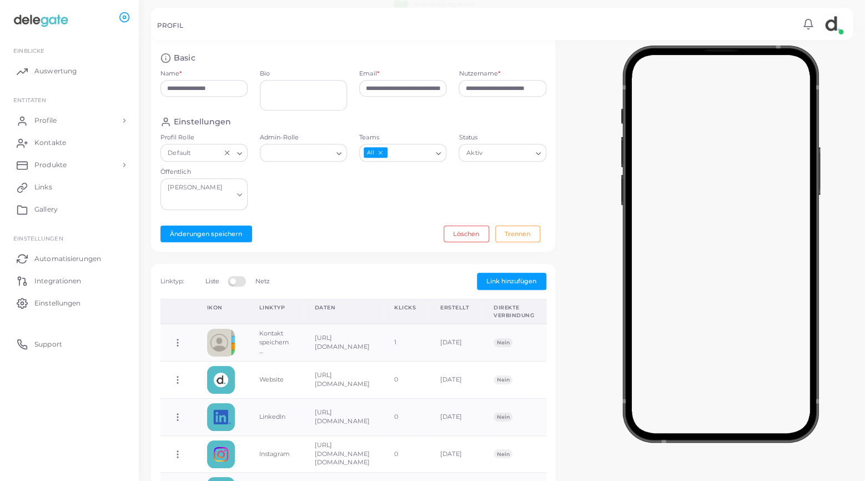
scroll to position [175, 0]
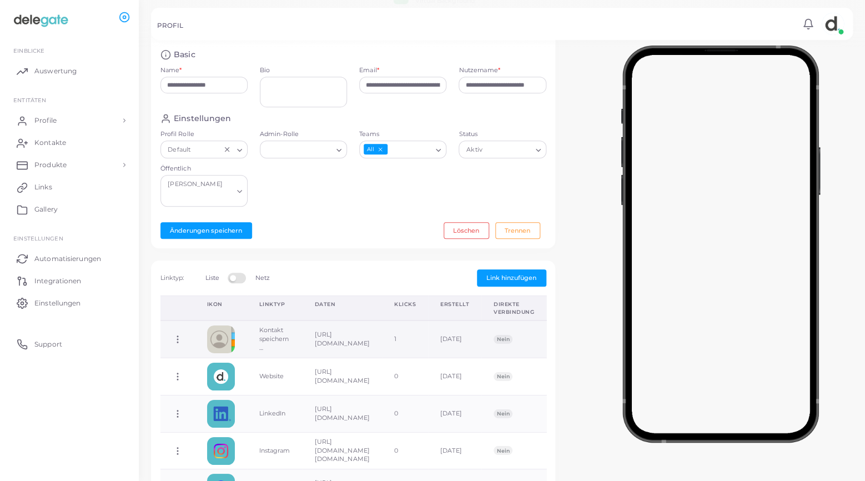
click at [180, 335] on icon at bounding box center [178, 339] width 10 height 10
click at [218, 361] on span "Link bearbeiten" at bounding box center [228, 363] width 48 height 9
type input "**********"
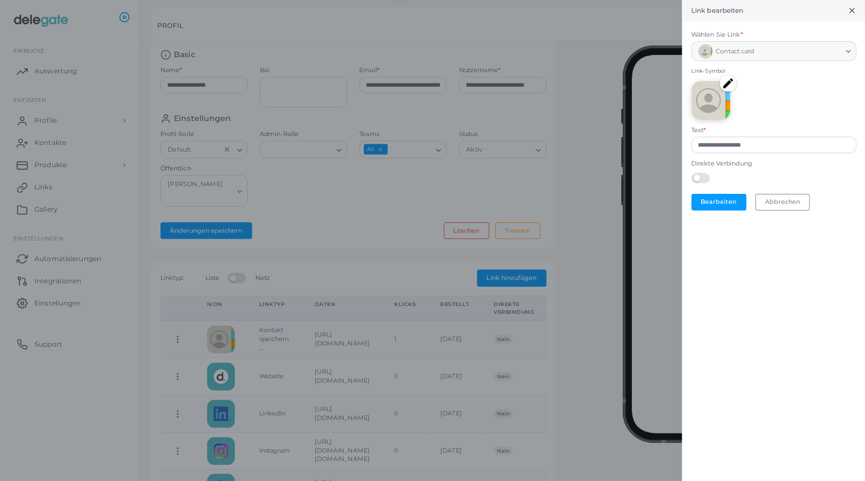
click at [727, 82] on img at bounding box center [727, 83] width 17 height 17
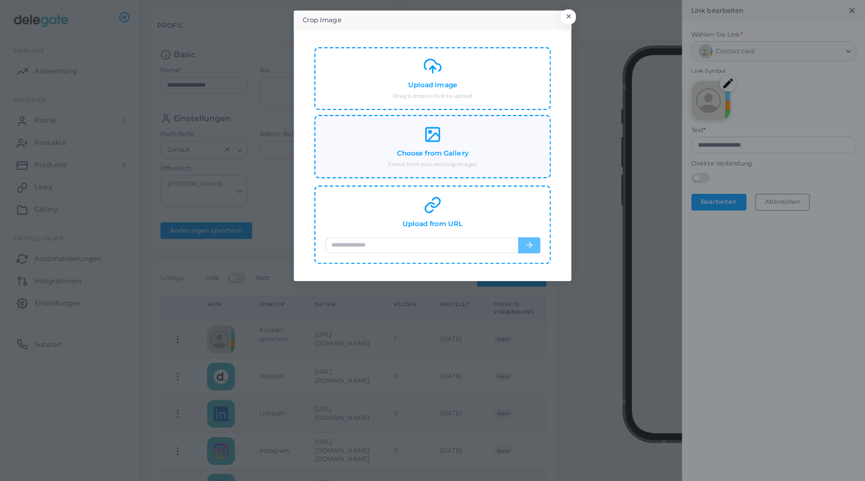
click at [426, 138] on rect at bounding box center [432, 134] width 13 height 13
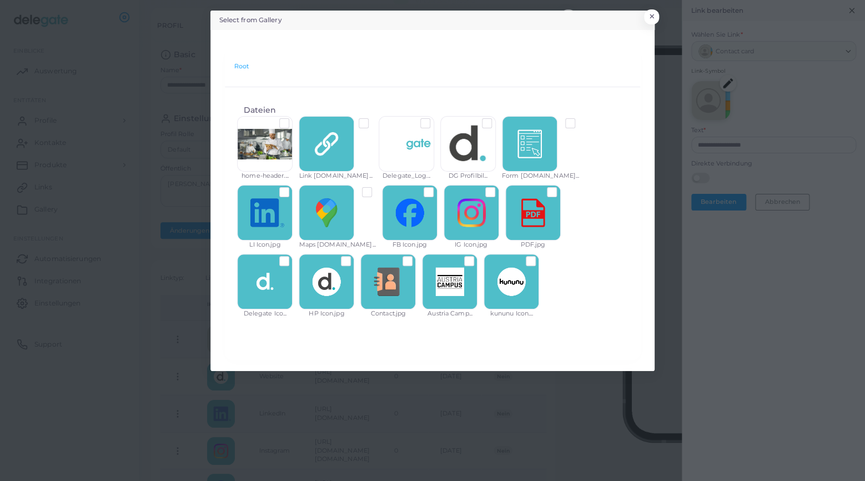
click at [416, 256] on label at bounding box center [416, 256] width 0 height 0
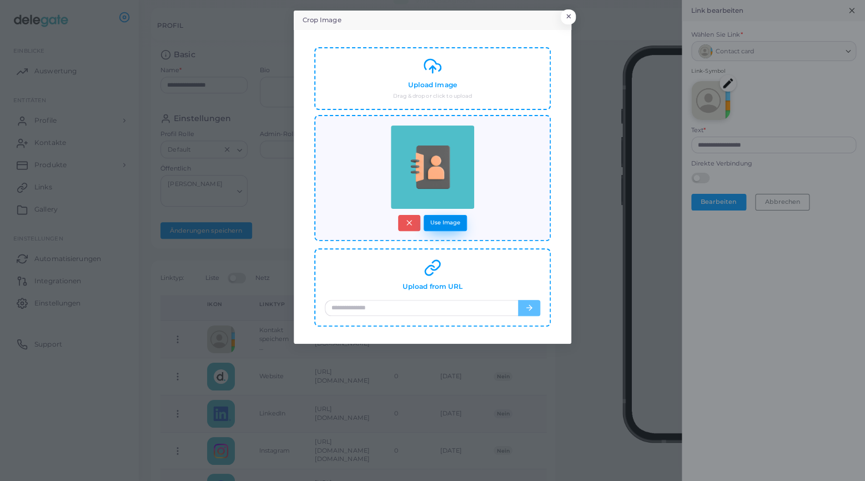
click at [449, 224] on button "Use Image" at bounding box center [445, 223] width 43 height 16
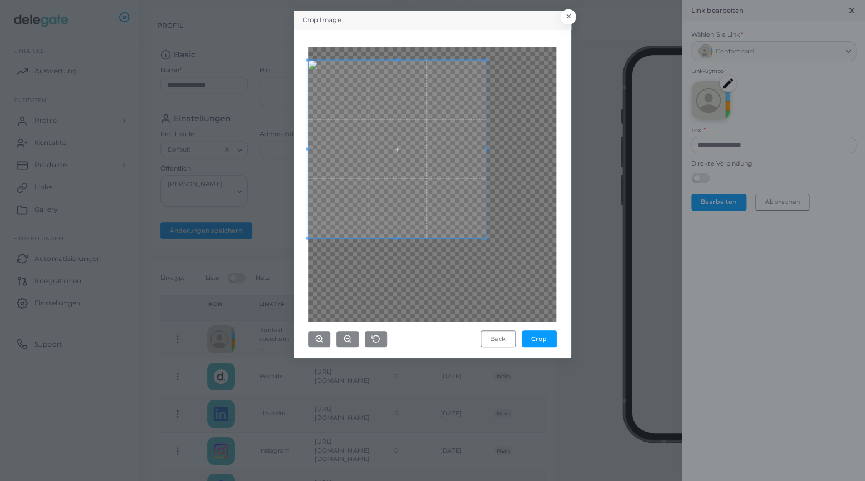
click at [346, 141] on span at bounding box center [397, 149] width 178 height 178
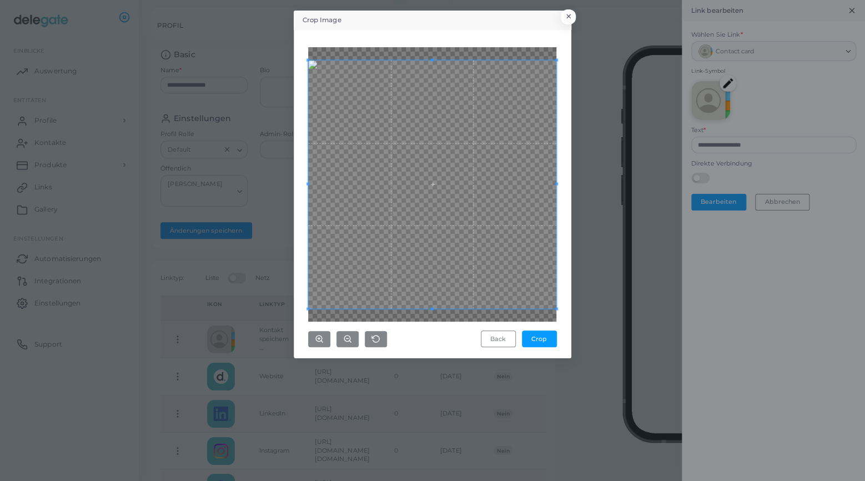
click at [649, 424] on div "Crop Image × Back Crop" at bounding box center [432, 240] width 865 height 481
click at [538, 335] on button "Crop" at bounding box center [539, 338] width 35 height 17
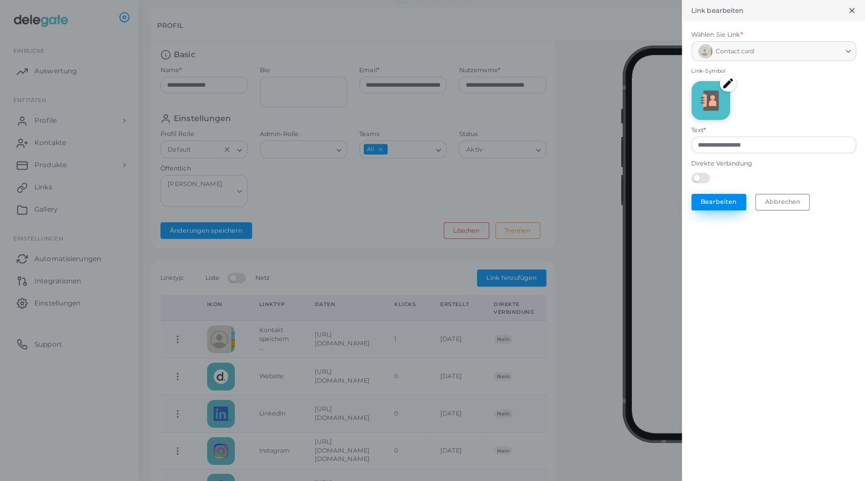
click at [713, 204] on button "Bearbeiten" at bounding box center [718, 202] width 55 height 17
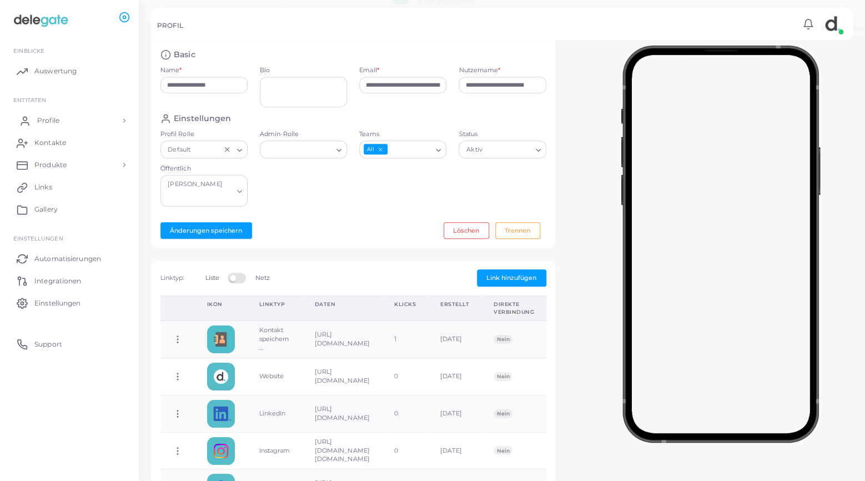
click at [52, 116] on span "Profile" at bounding box center [48, 120] width 22 height 10
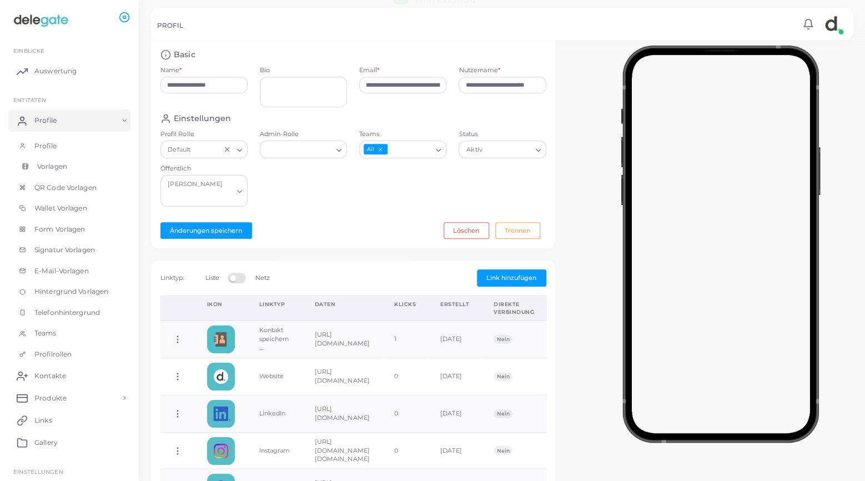
click at [49, 160] on link "Vorlagen" at bounding box center [69, 166] width 122 height 21
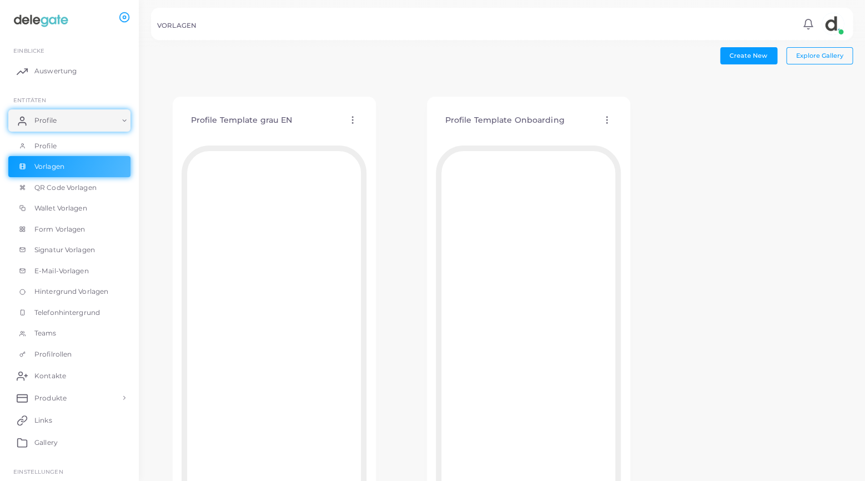
click at [352, 120] on circle at bounding box center [352, 119] width 1 height 1
click at [407, 134] on span "Vorlage bearbeiten" at bounding box center [404, 133] width 59 height 9
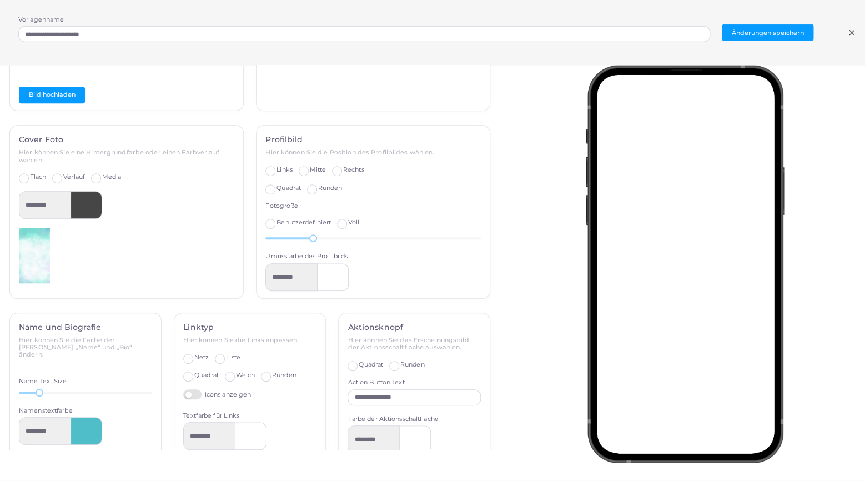
scroll to position [311, 0]
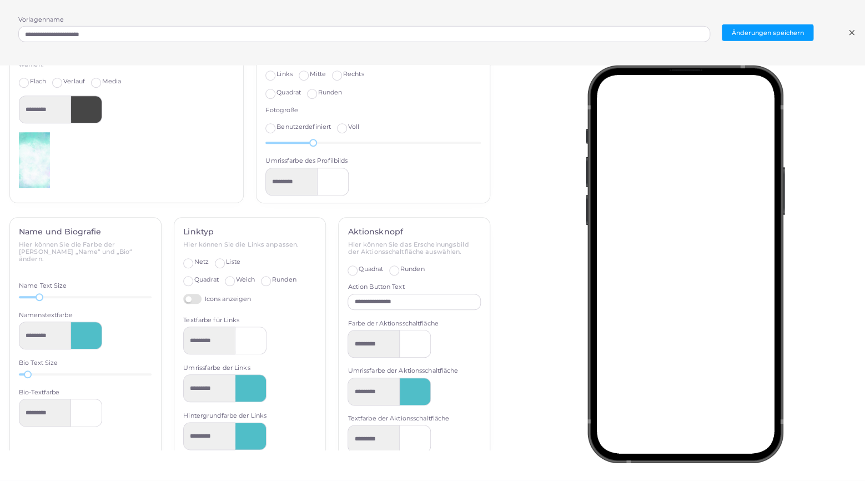
click at [194, 261] on label "Netz" at bounding box center [201, 262] width 14 height 9
type input "*********"
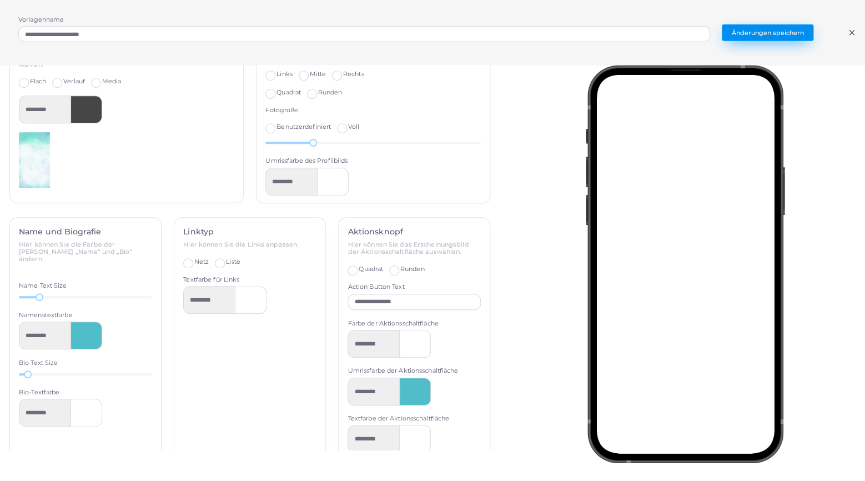
click at [777, 37] on button "Änderungen speichern" at bounding box center [768, 32] width 92 height 17
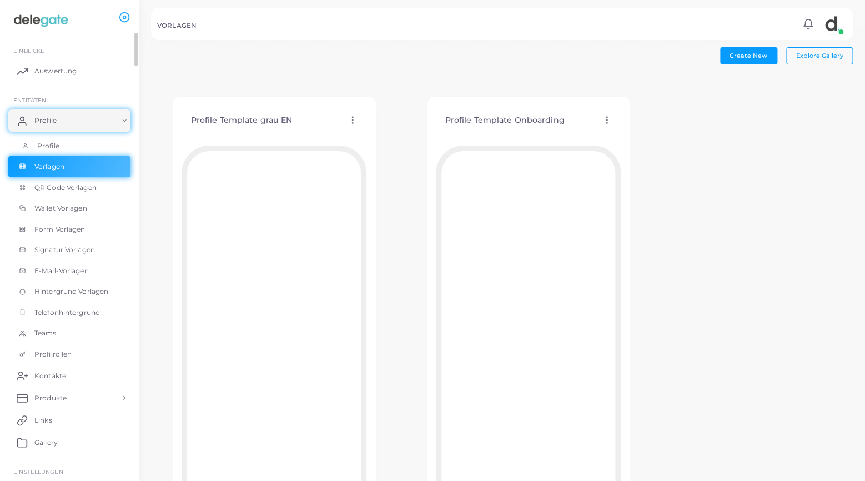
click at [50, 140] on link "Profile" at bounding box center [69, 145] width 122 height 21
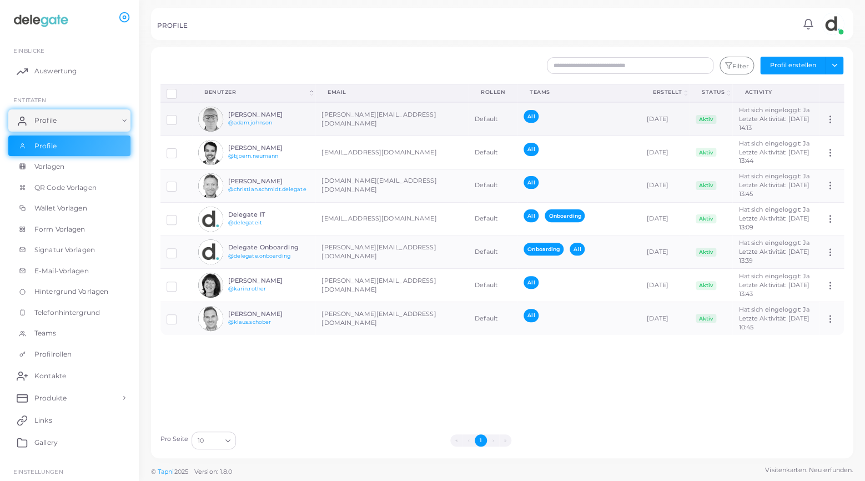
click at [215, 120] on img at bounding box center [210, 119] width 25 height 25
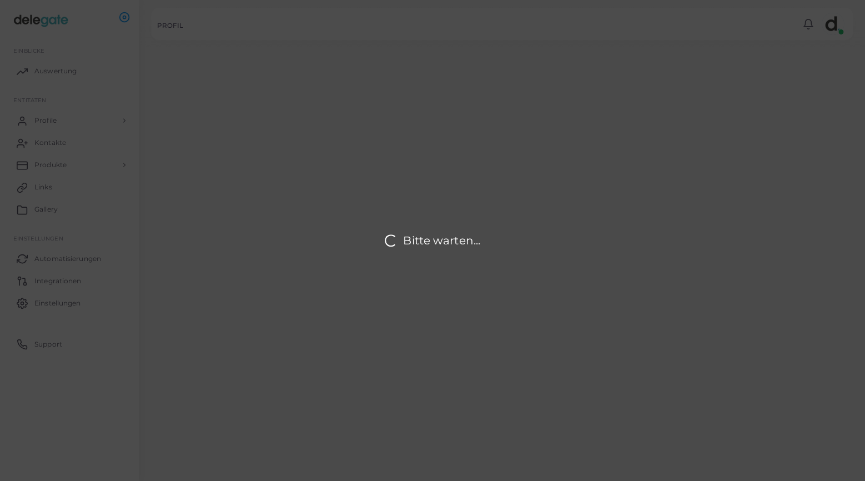
type input "**********"
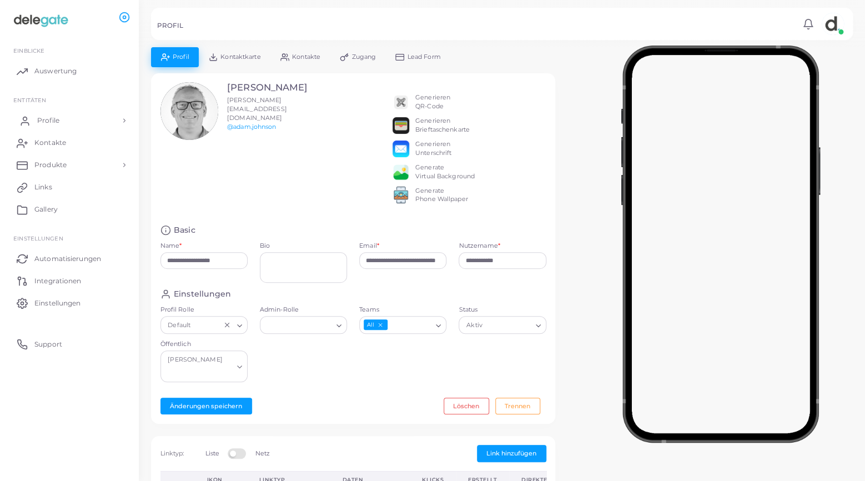
click at [52, 122] on span "Profile" at bounding box center [48, 120] width 22 height 10
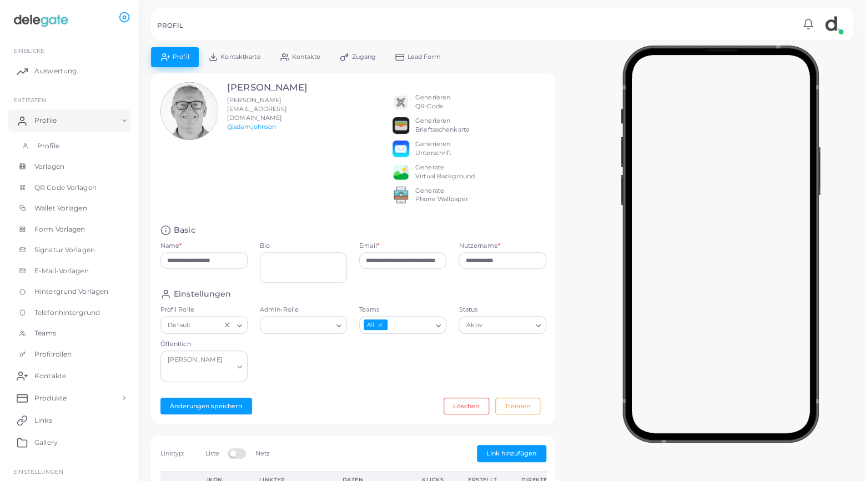
click at [43, 143] on span "Profile" at bounding box center [48, 146] width 22 height 10
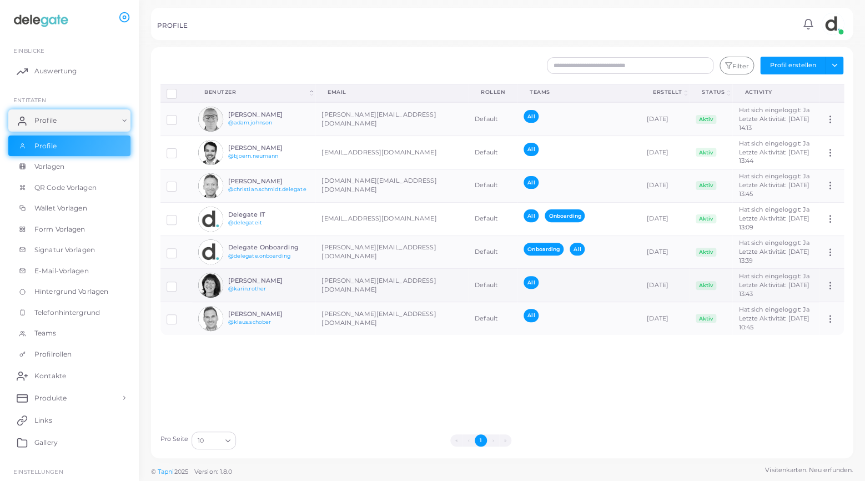
click at [213, 285] on img at bounding box center [210, 285] width 25 height 25
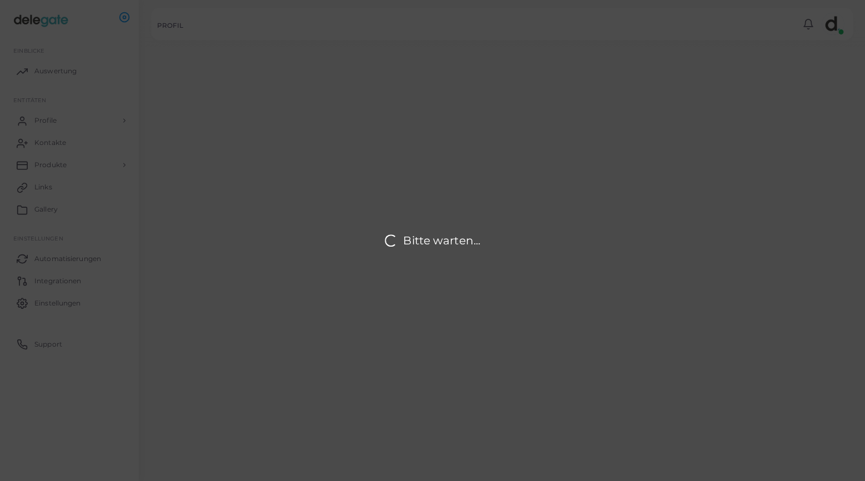
type input "**********"
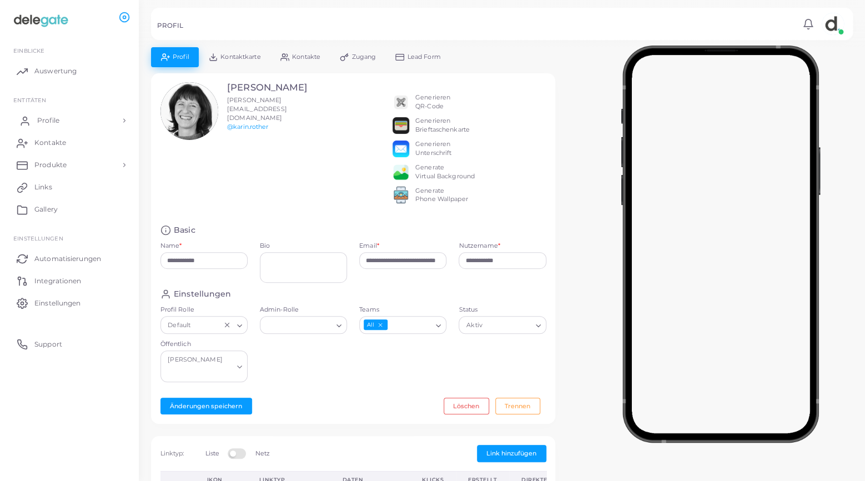
click at [51, 121] on span "Profile" at bounding box center [48, 120] width 22 height 10
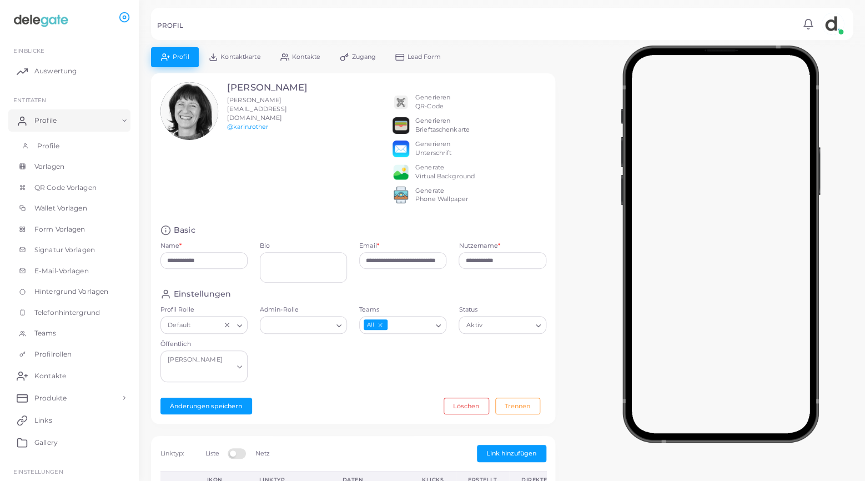
click at [49, 149] on span "Profile" at bounding box center [48, 146] width 22 height 10
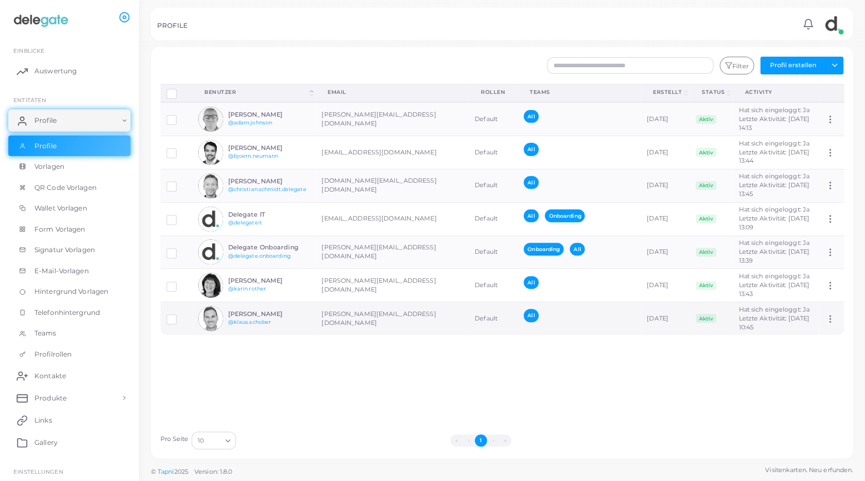
click at [215, 317] on img at bounding box center [210, 318] width 25 height 25
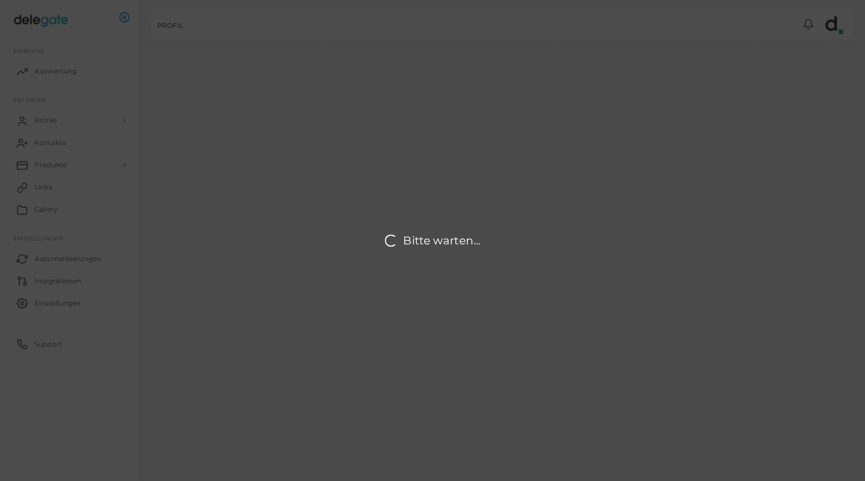
type input "**********"
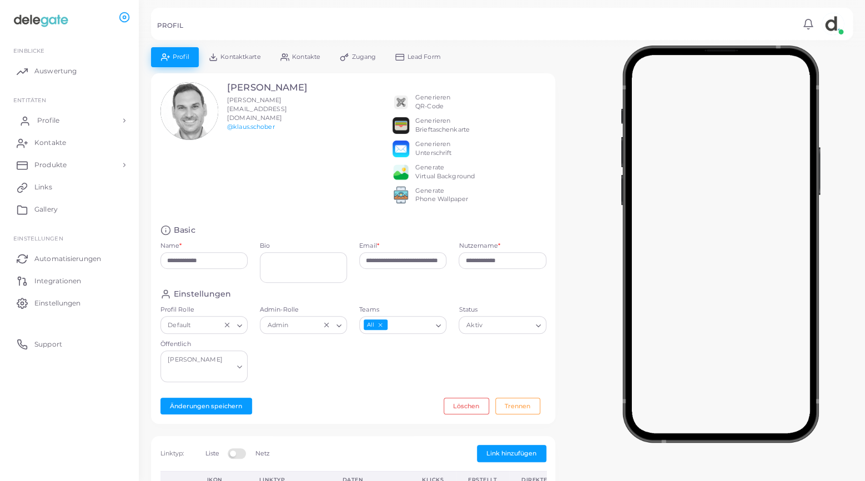
click at [42, 123] on span "Profile" at bounding box center [48, 120] width 22 height 10
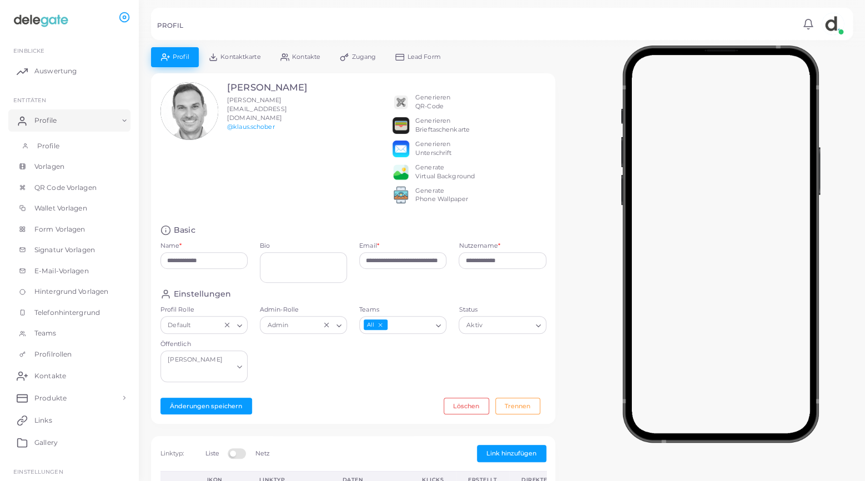
click at [48, 150] on span "Profile" at bounding box center [48, 146] width 22 height 10
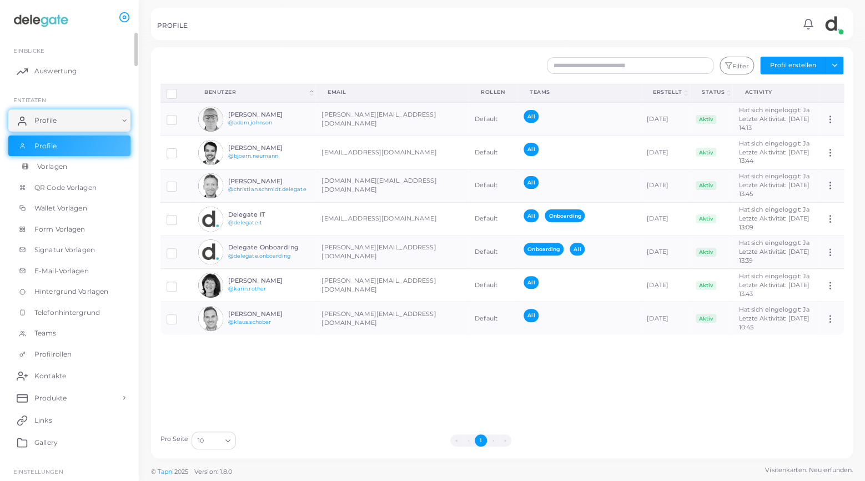
click at [57, 170] on span "Vorlagen" at bounding box center [52, 167] width 30 height 10
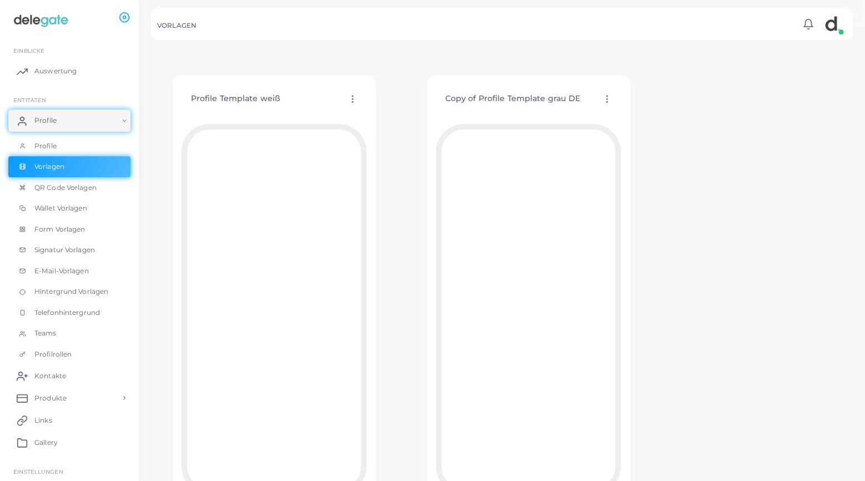
scroll to position [513, 0]
click at [607, 103] on div "Copy of Profile Template grau DE Vorlage bearbeiten Vorlage zuordnen Vorlage du…" at bounding box center [528, 98] width 185 height 28
click at [605, 96] on icon at bounding box center [607, 99] width 10 height 10
click at [633, 123] on span "Vorlage zuordnen" at bounding box center [655, 124] width 55 height 9
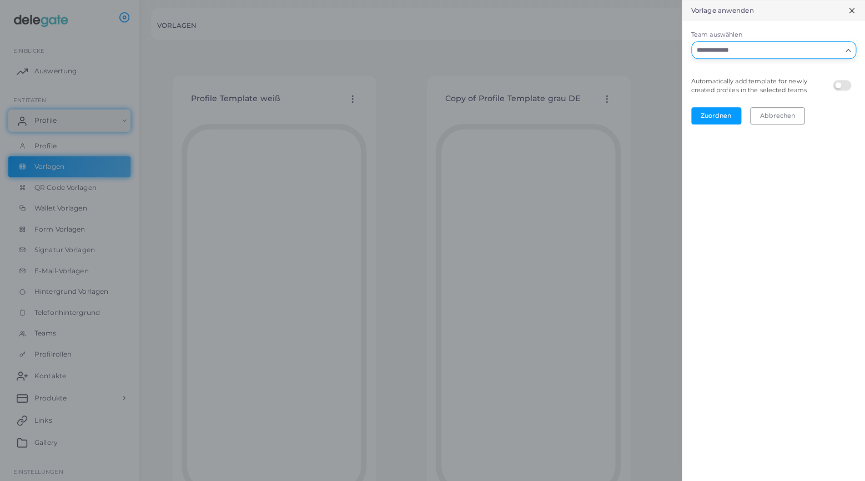
click at [845, 53] on icon "Search for option" at bounding box center [848, 50] width 8 height 8
click at [791, 87] on li "All" at bounding box center [773, 90] width 165 height 17
click at [726, 113] on button "Zuordnen" at bounding box center [716, 115] width 50 height 17
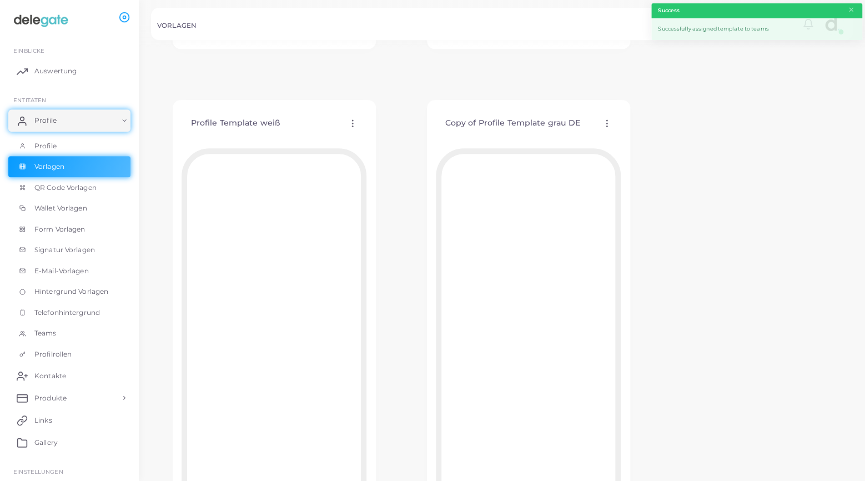
scroll to position [490, 0]
click at [607, 122] on icon at bounding box center [607, 123] width 10 height 10
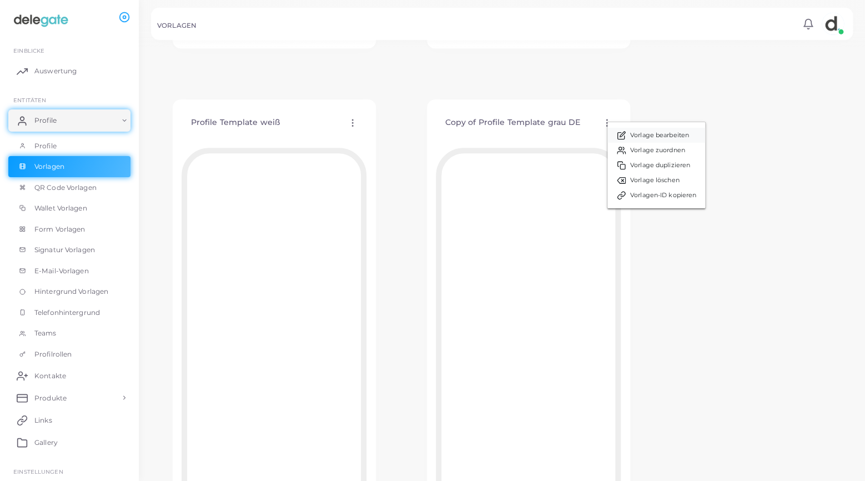
click at [641, 136] on span "Vorlage bearbeiten" at bounding box center [659, 135] width 59 height 9
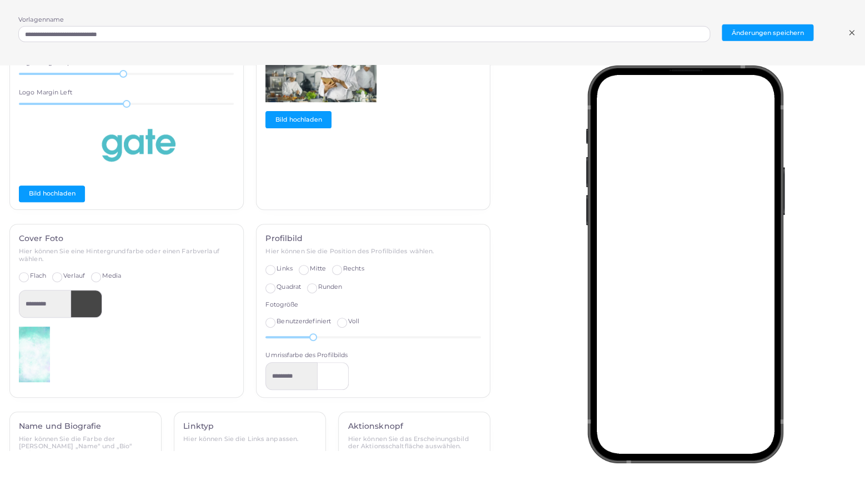
scroll to position [268, 0]
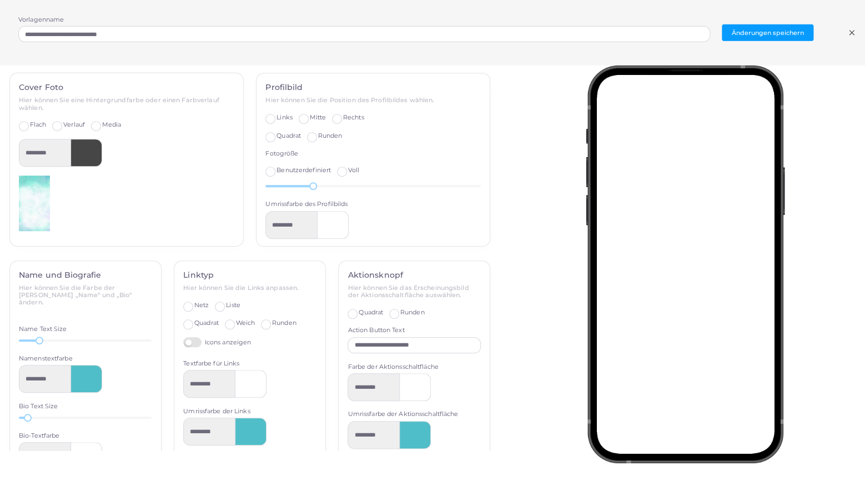
click at [194, 303] on label "Netz" at bounding box center [201, 305] width 14 height 9
type input "*********"
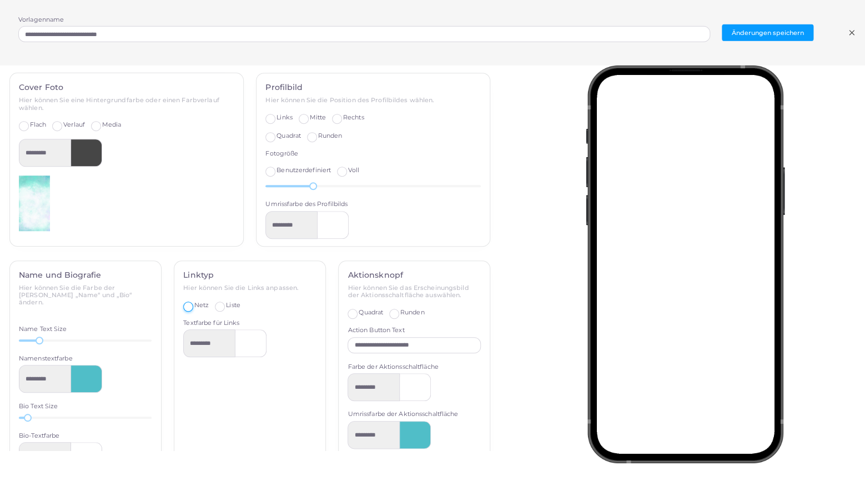
scroll to position [342, 0]
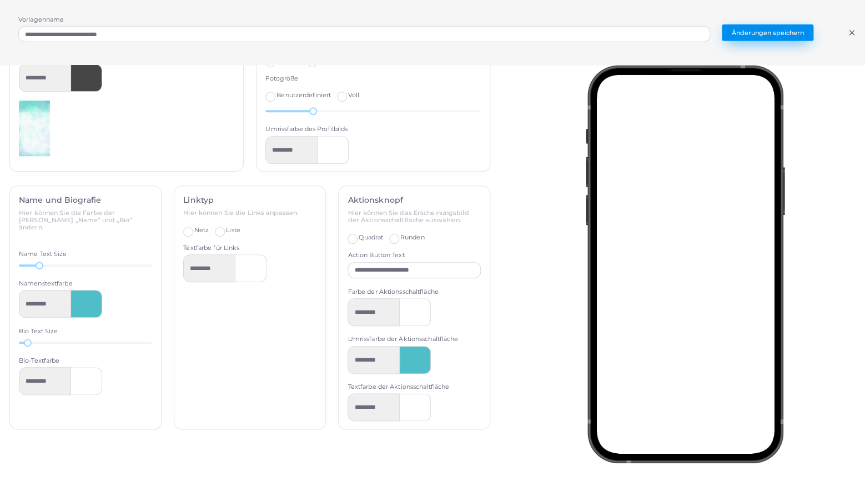
click at [774, 38] on button "Änderungen speichern" at bounding box center [768, 32] width 92 height 17
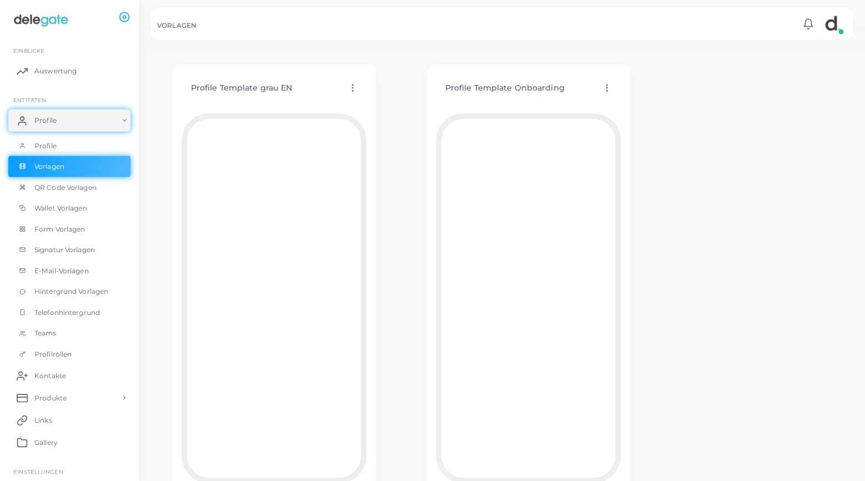
scroll to position [32, 0]
click at [609, 88] on icon at bounding box center [607, 88] width 10 height 10
click at [659, 118] on span "Vorlage zuordnen" at bounding box center [660, 116] width 55 height 9
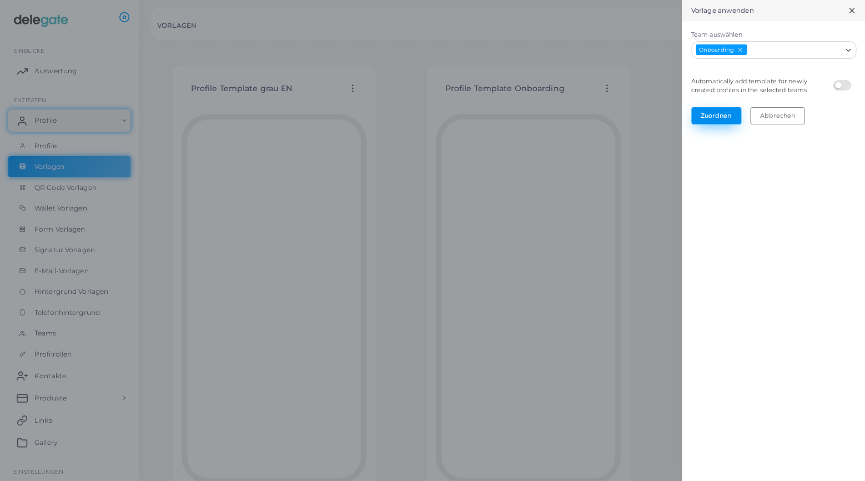
click at [714, 110] on button "Zuordnen" at bounding box center [716, 115] width 50 height 17
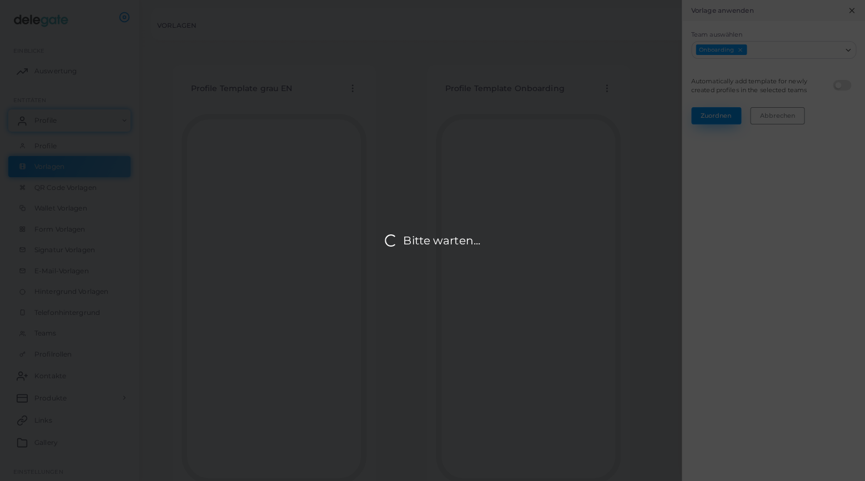
scroll to position [0, 0]
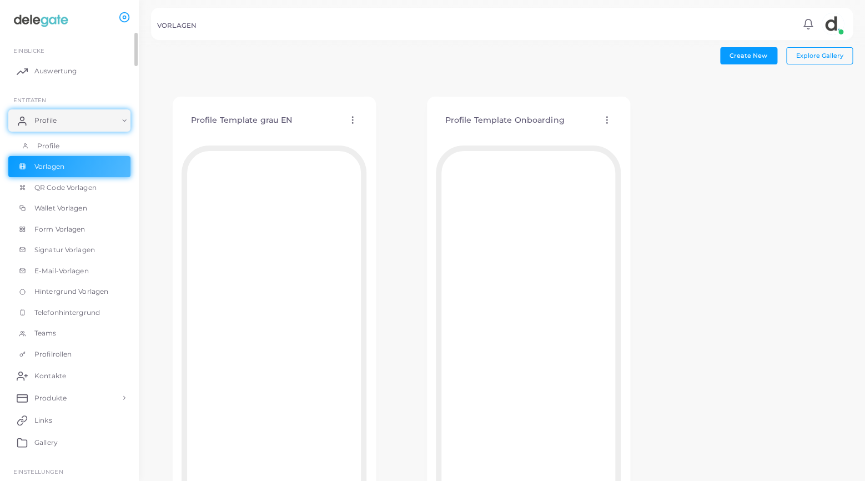
click at [53, 143] on span "Profile" at bounding box center [48, 146] width 22 height 10
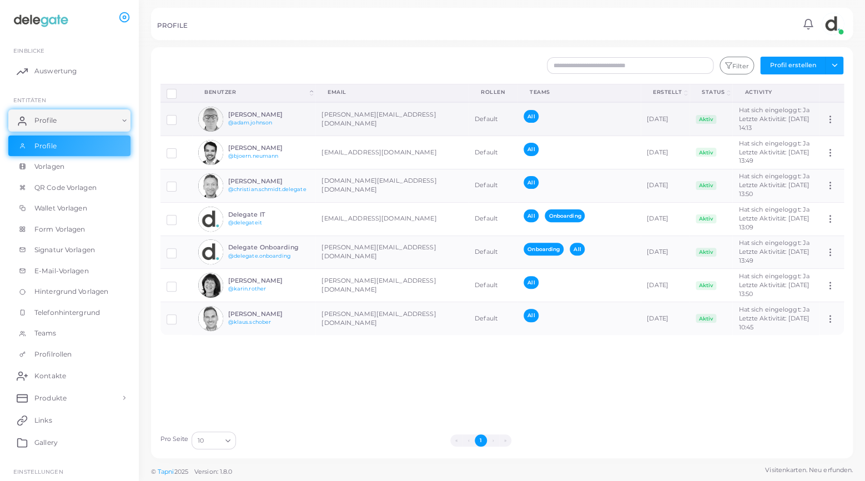
click at [214, 115] on img at bounding box center [210, 119] width 25 height 25
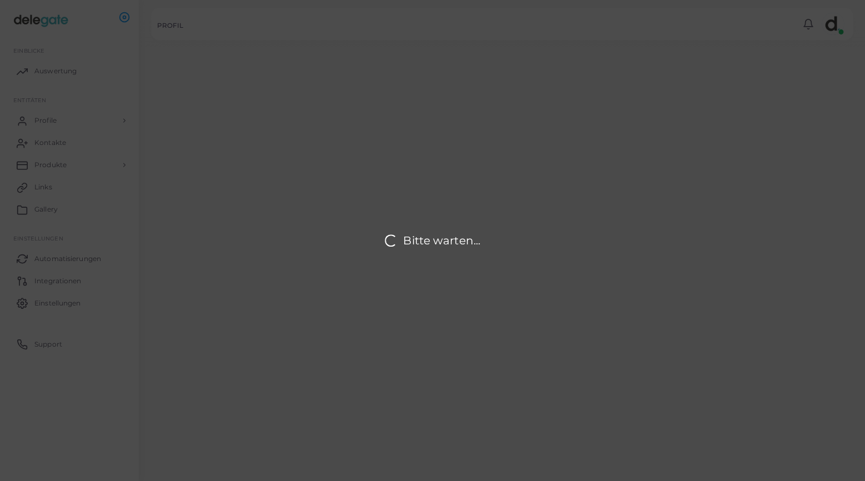
type input "**********"
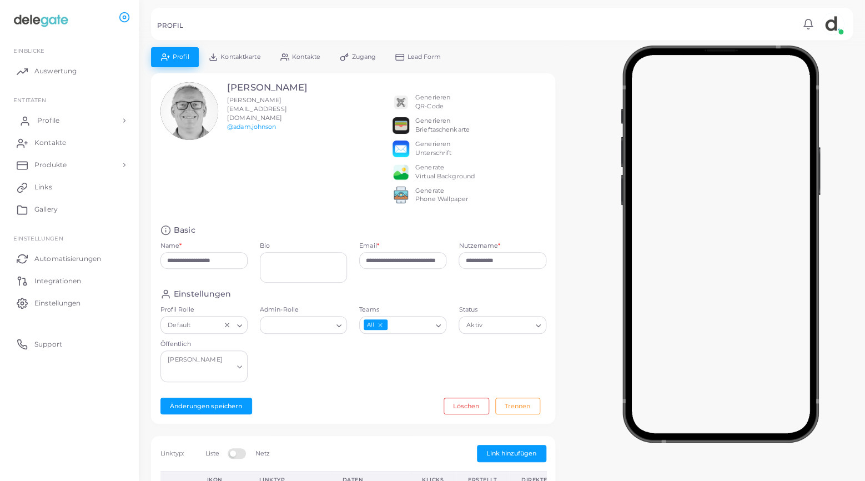
click at [52, 121] on span "Profile" at bounding box center [48, 120] width 22 height 10
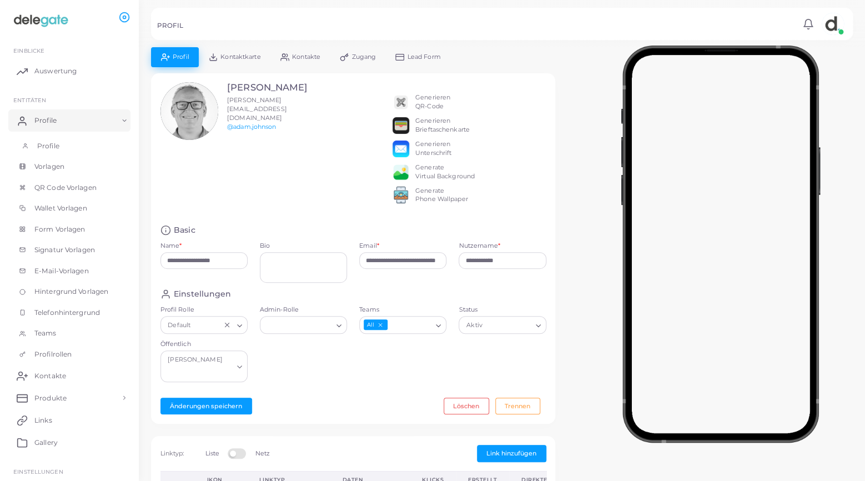
click at [42, 149] on span "Profile" at bounding box center [48, 146] width 22 height 10
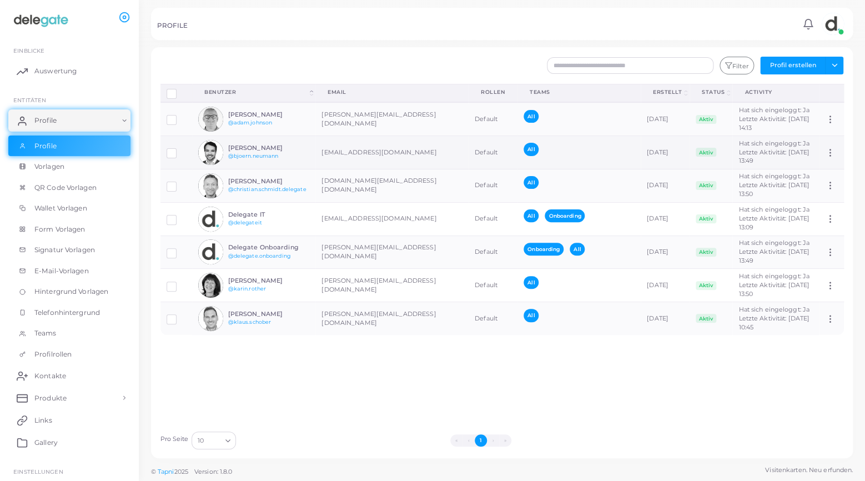
click at [205, 155] on img at bounding box center [210, 152] width 25 height 25
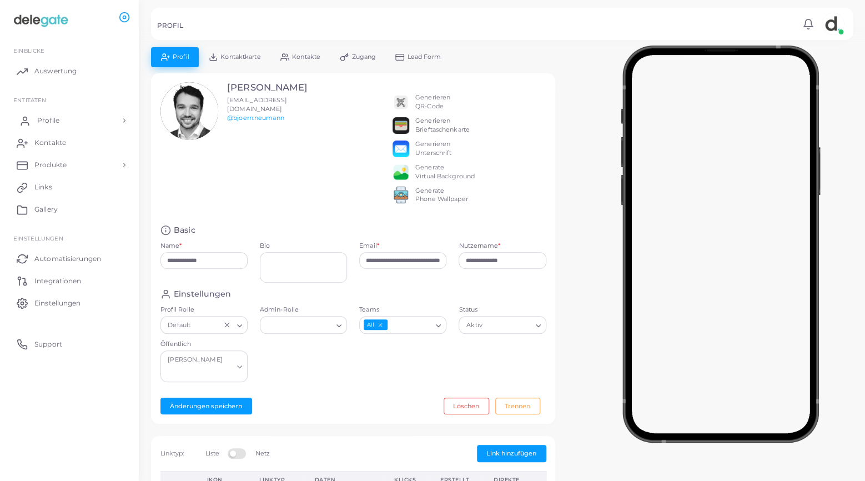
click at [36, 116] on link "Profile" at bounding box center [69, 120] width 122 height 22
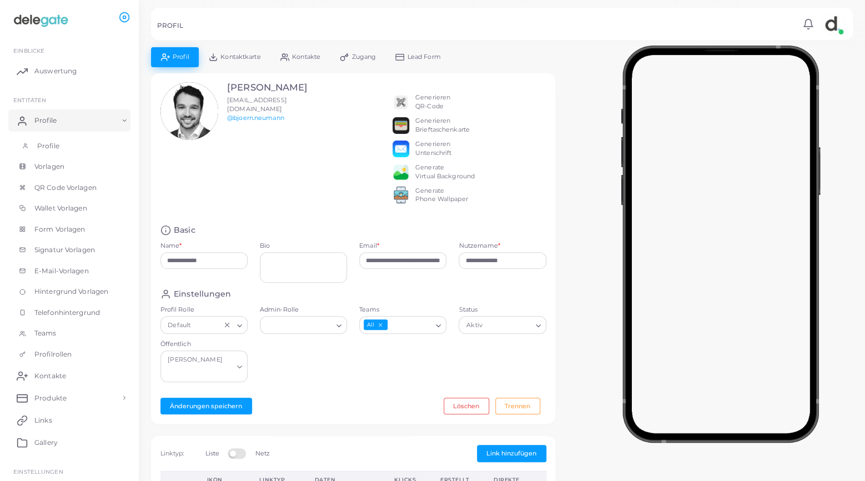
click at [42, 152] on link "Profile" at bounding box center [69, 145] width 122 height 21
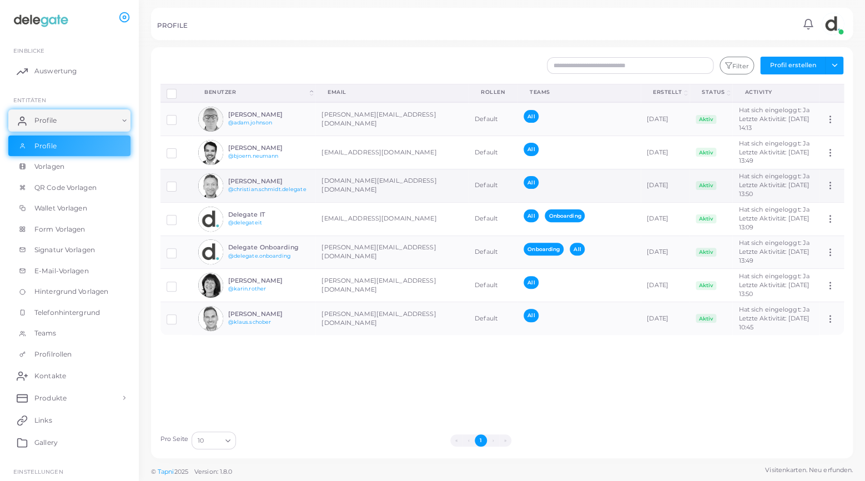
click at [216, 187] on img at bounding box center [210, 185] width 25 height 25
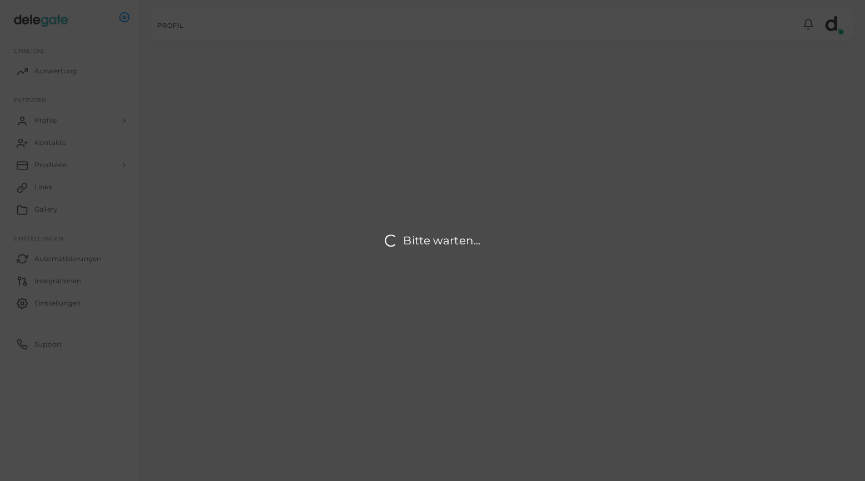
type input "**********"
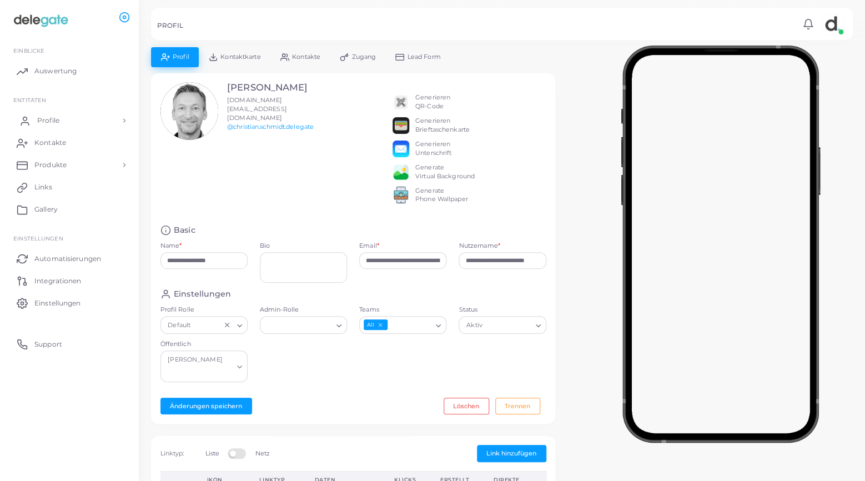
click at [54, 124] on span "Profile" at bounding box center [48, 120] width 22 height 10
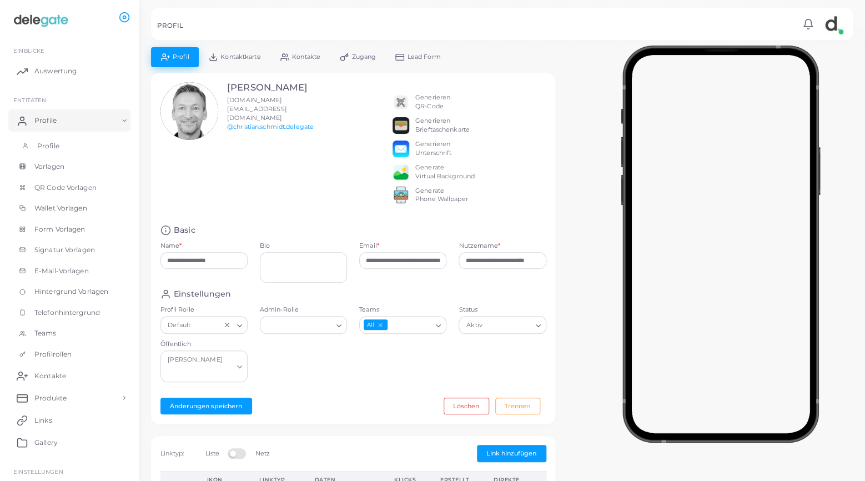
click at [41, 153] on link "Profile" at bounding box center [69, 145] width 122 height 21
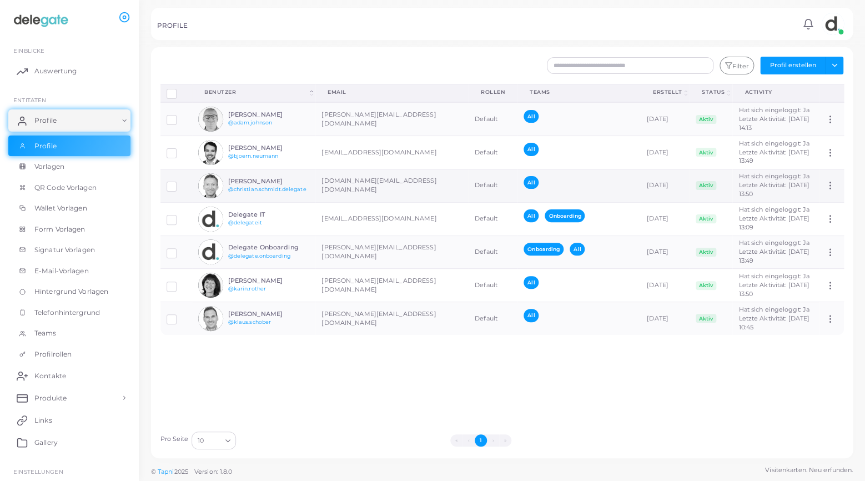
click at [216, 185] on img at bounding box center [210, 185] width 25 height 25
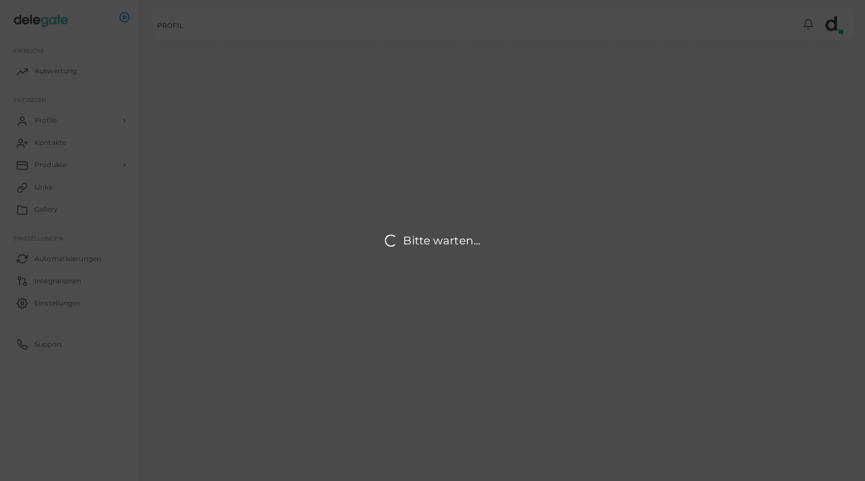
type input "**********"
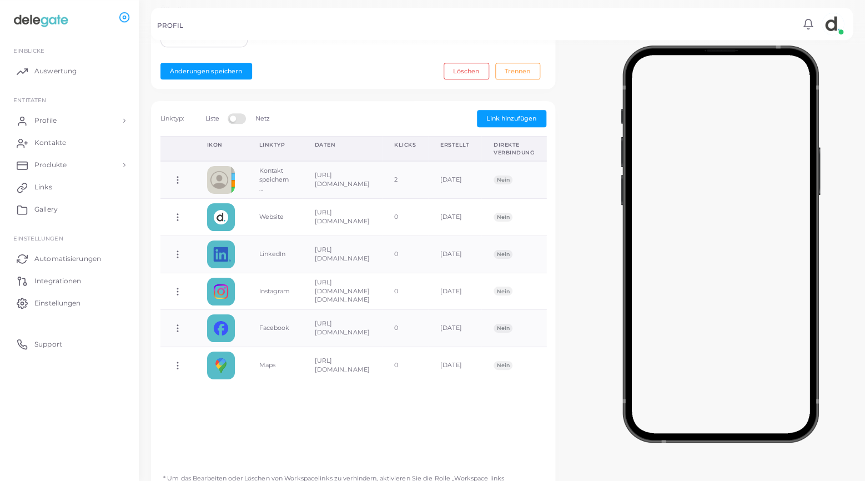
scroll to position [337, 0]
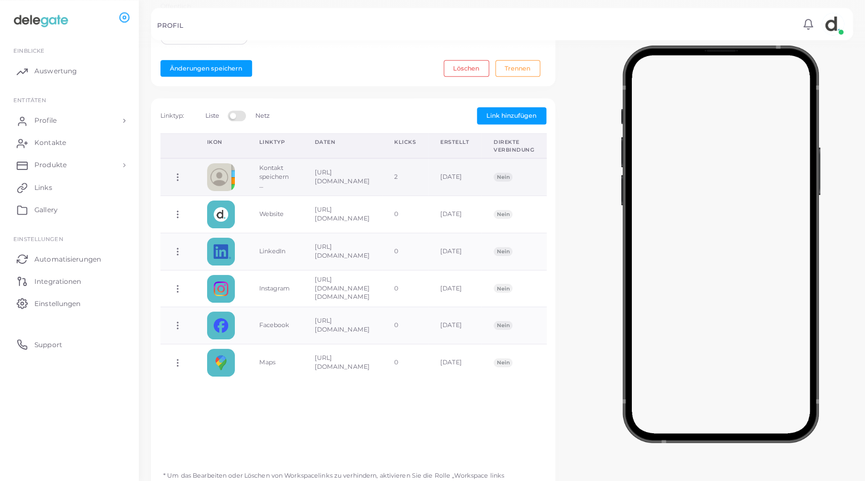
click at [180, 172] on icon at bounding box center [178, 177] width 10 height 10
click at [224, 197] on span "Link bearbeiten" at bounding box center [227, 199] width 48 height 9
type input "**********"
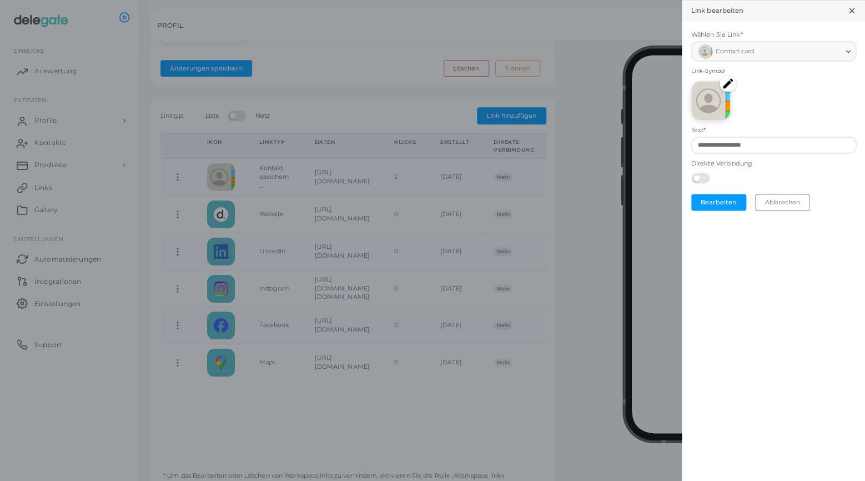
click at [727, 83] on img at bounding box center [727, 83] width 17 height 17
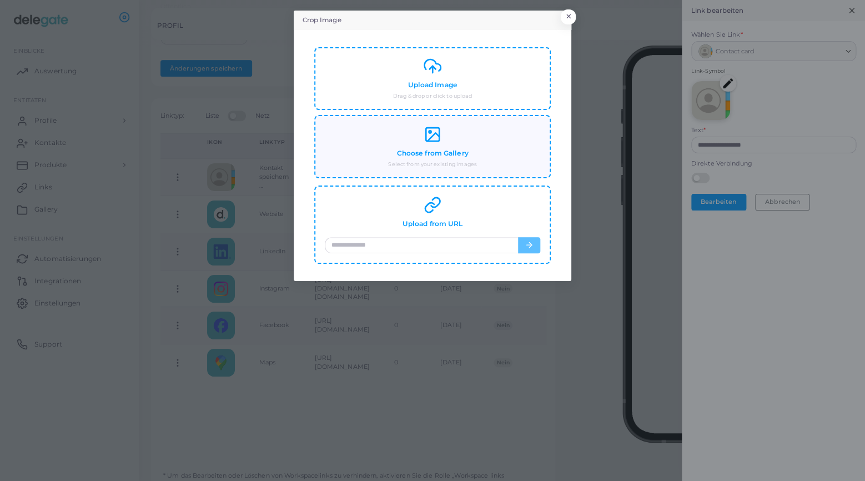
click at [409, 130] on div "Choose from Gallery Select from your existing images" at bounding box center [432, 146] width 215 height 43
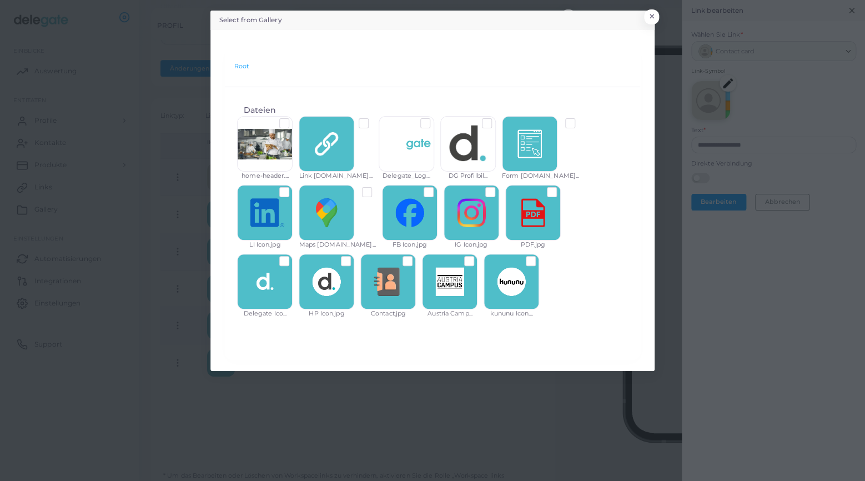
click at [416, 256] on label at bounding box center [416, 256] width 0 height 0
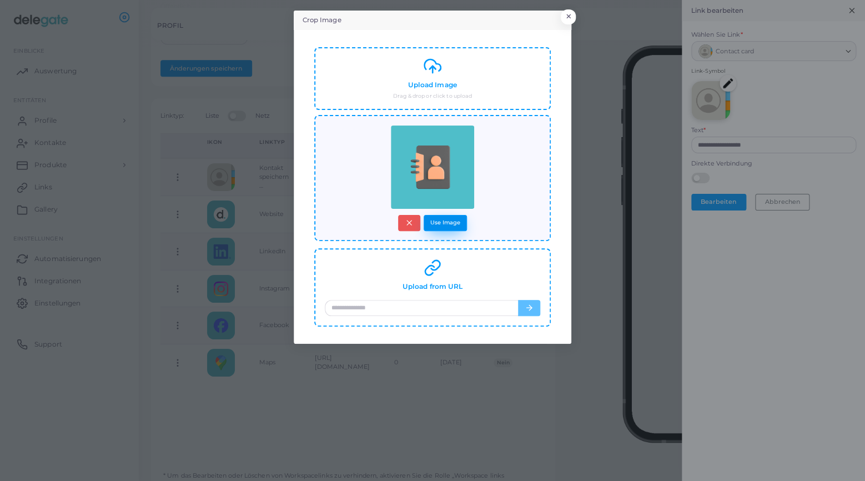
click at [450, 225] on button "Use Image" at bounding box center [445, 223] width 43 height 16
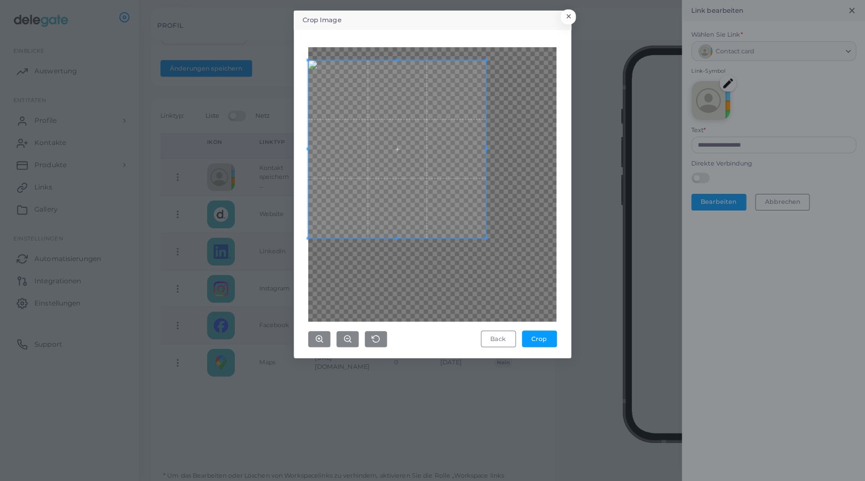
click at [397, 178] on span at bounding box center [397, 149] width 178 height 178
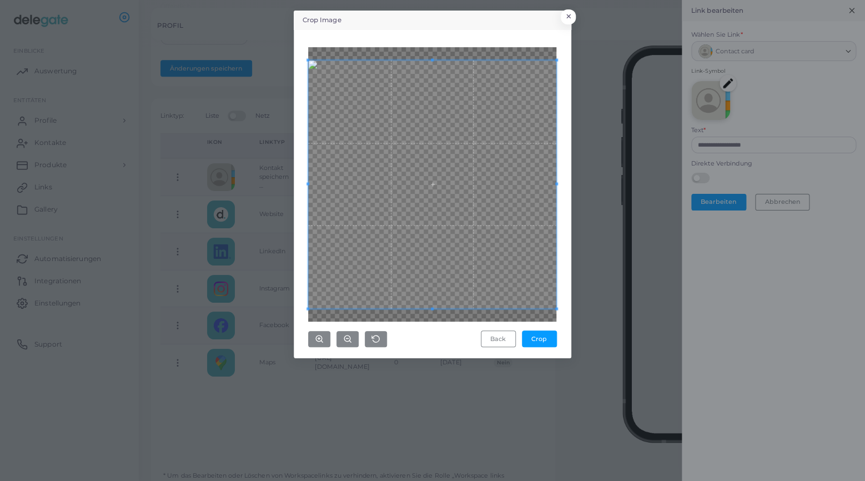
click at [645, 347] on div "Crop Image × Back Crop" at bounding box center [432, 240] width 865 height 481
click at [540, 335] on button "Crop" at bounding box center [539, 338] width 35 height 17
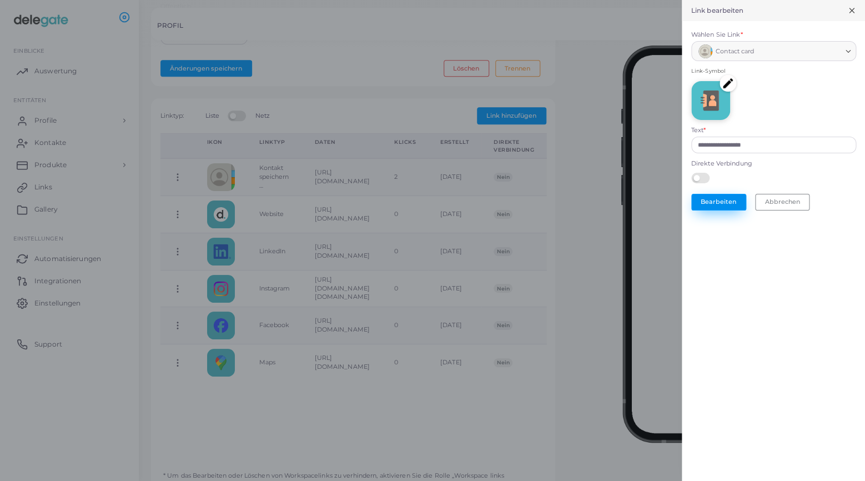
click at [722, 203] on button "Bearbeiten" at bounding box center [718, 202] width 55 height 17
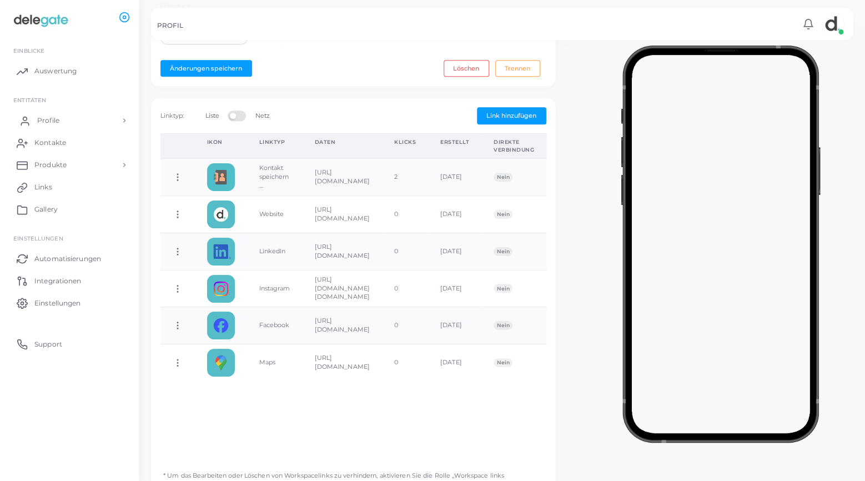
click at [59, 113] on link "Profile" at bounding box center [69, 120] width 122 height 22
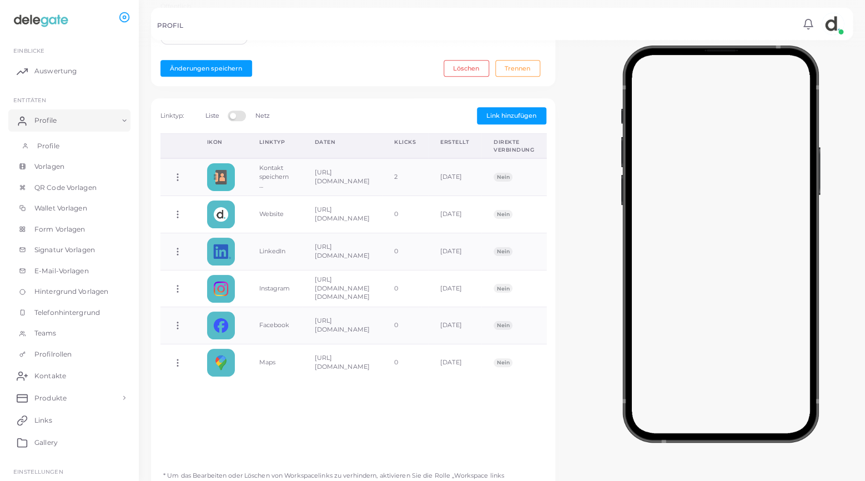
click at [53, 152] on link "Profile" at bounding box center [69, 145] width 122 height 21
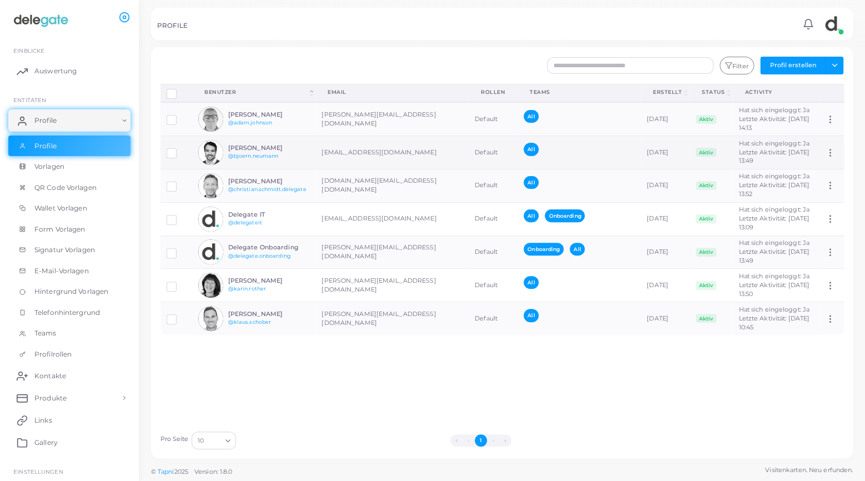
click at [213, 160] on img at bounding box center [210, 152] width 25 height 25
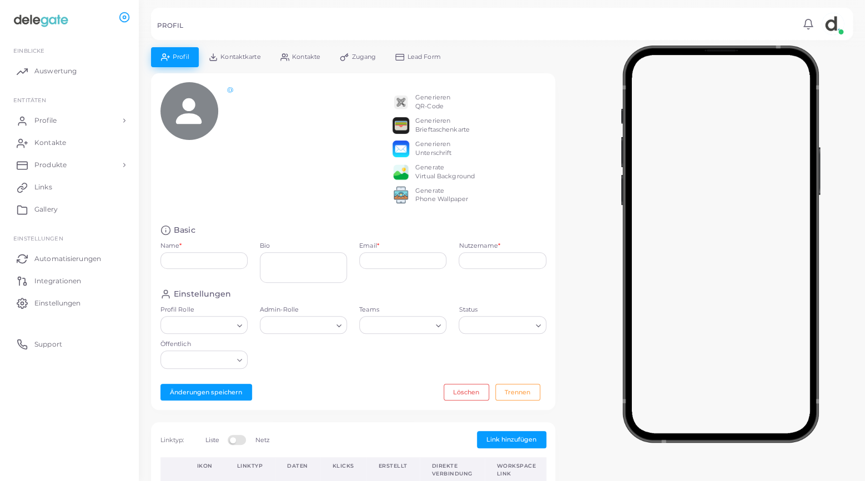
type input "**********"
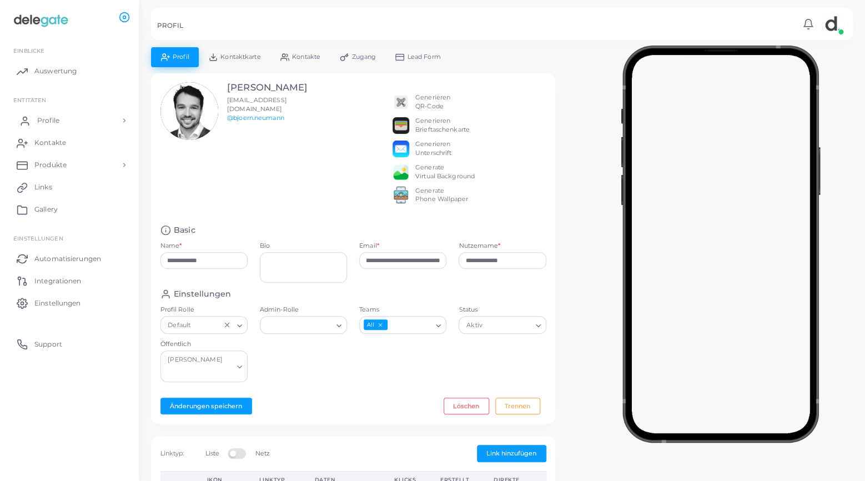
click at [51, 119] on span "Profile" at bounding box center [48, 120] width 22 height 10
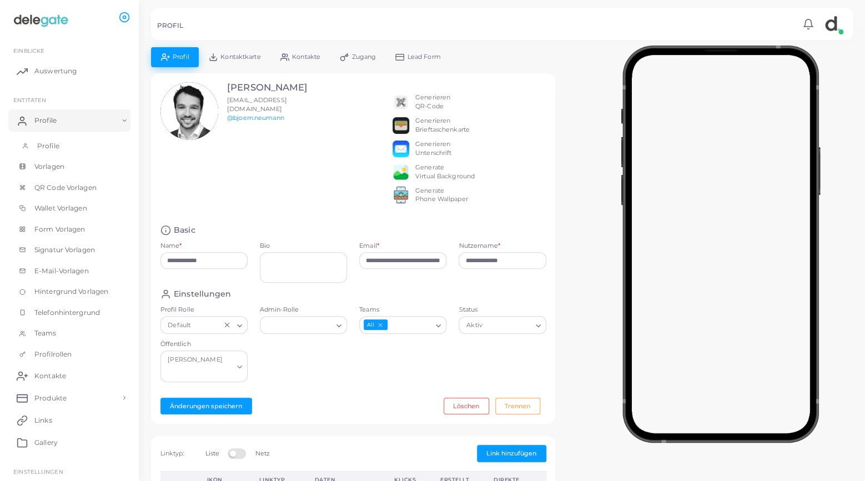
click at [49, 142] on span "Profile" at bounding box center [48, 146] width 22 height 10
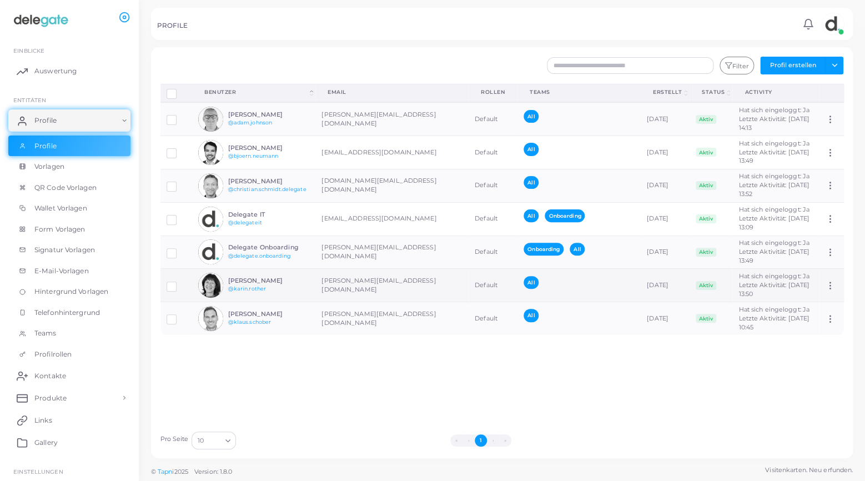
click at [219, 282] on img at bounding box center [210, 285] width 25 height 25
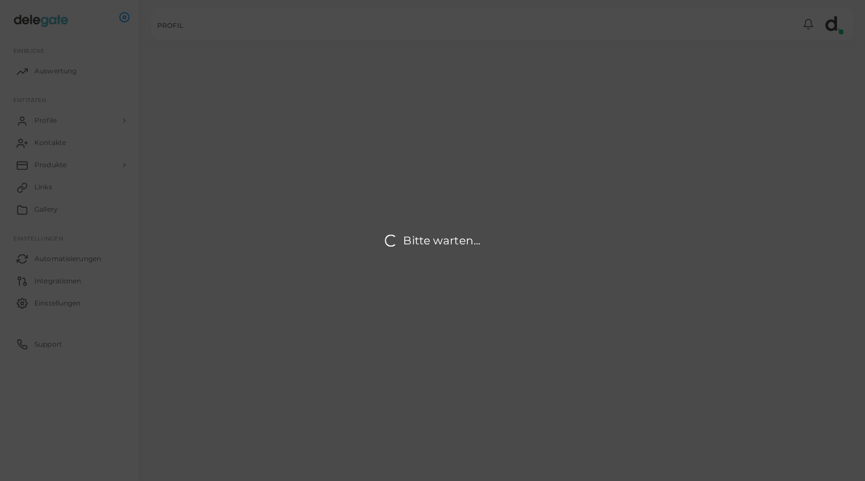
type input "**********"
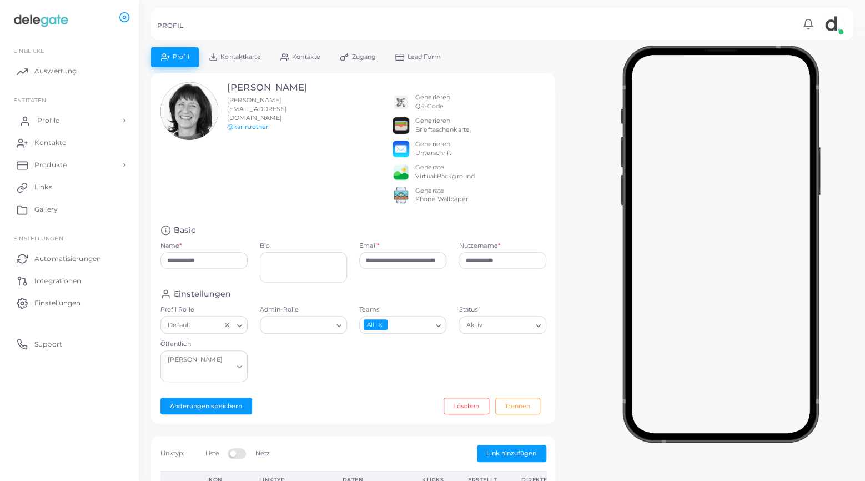
click at [52, 120] on span "Profile" at bounding box center [48, 120] width 22 height 10
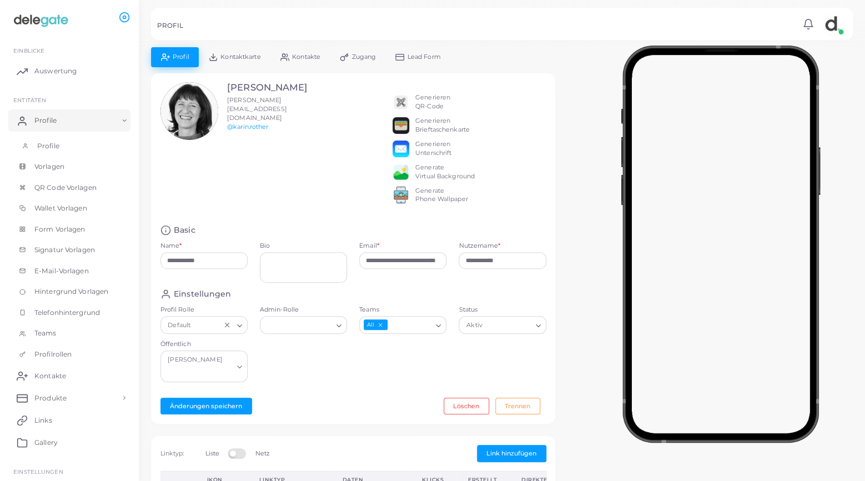
click at [52, 144] on span "Profile" at bounding box center [48, 146] width 22 height 10
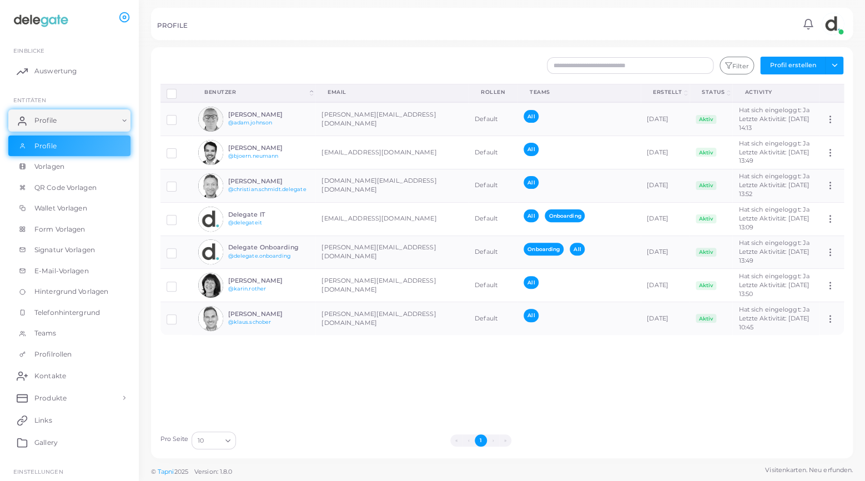
click at [280, 358] on div "Profile trennen Profil löschen Auswahl anzeigen Download QRs Benutzer (Click to…" at bounding box center [502, 254] width 696 height 341
